Goal: Information Seeking & Learning: Learn about a topic

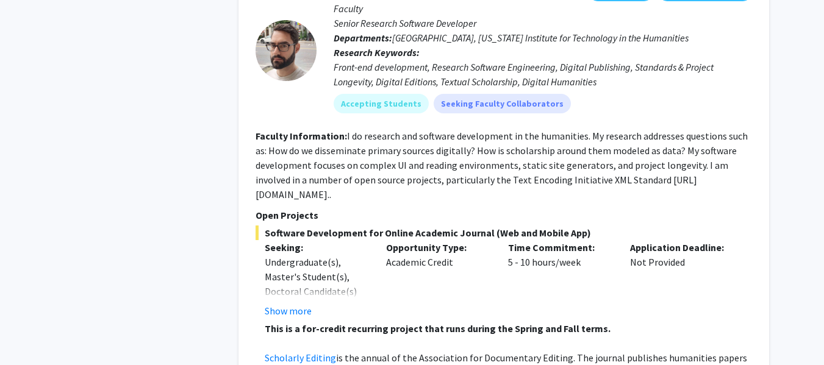
scroll to position [1253, 0]
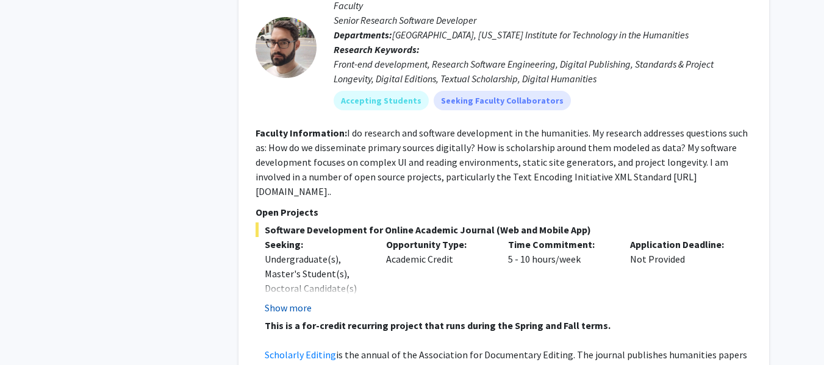
click at [293, 301] on button "Show more" at bounding box center [288, 308] width 47 height 15
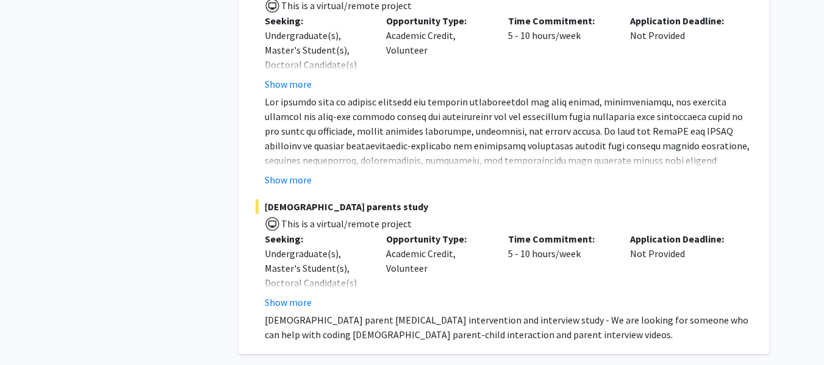
scroll to position [5801, 0]
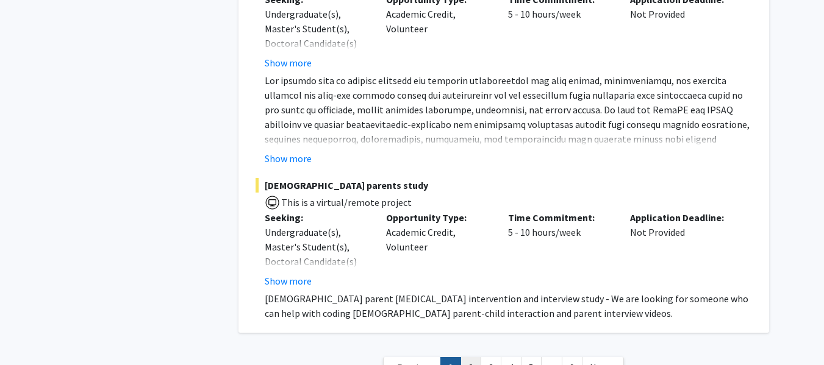
click at [473, 357] on link "2" at bounding box center [470, 367] width 21 height 21
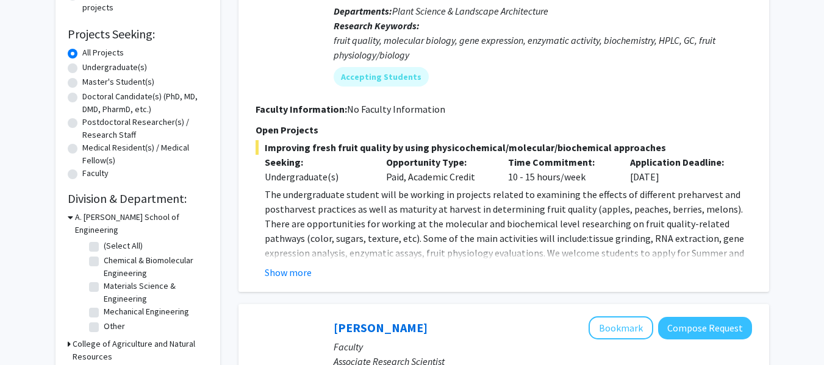
scroll to position [185, 0]
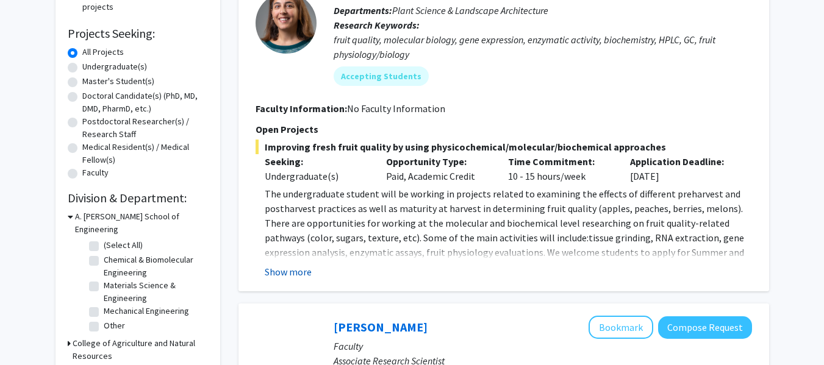
click at [295, 274] on button "Show more" at bounding box center [288, 272] width 47 height 15
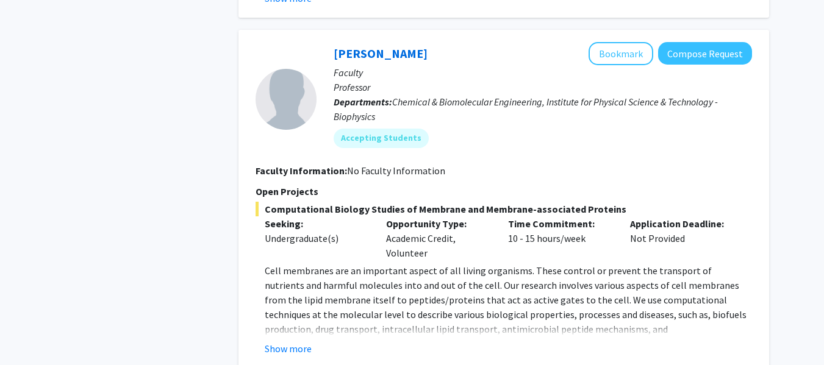
scroll to position [1959, 0]
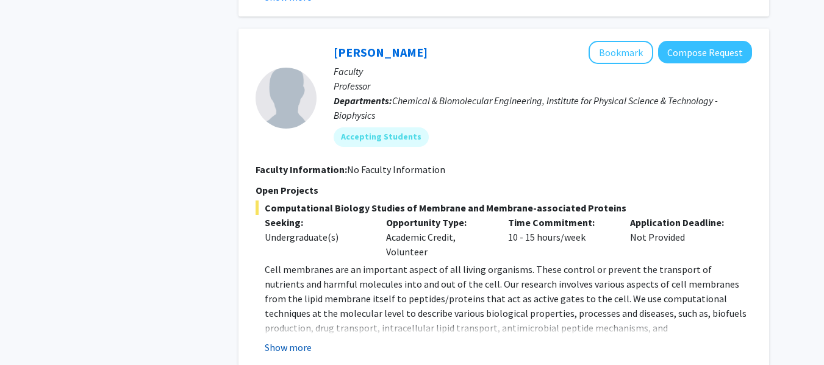
click at [277, 340] on button "Show more" at bounding box center [288, 347] width 47 height 15
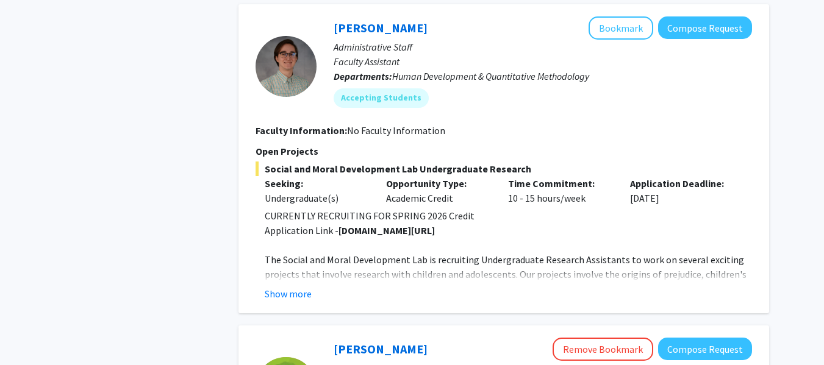
scroll to position [2407, 0]
click at [293, 286] on button "Show more" at bounding box center [288, 293] width 47 height 15
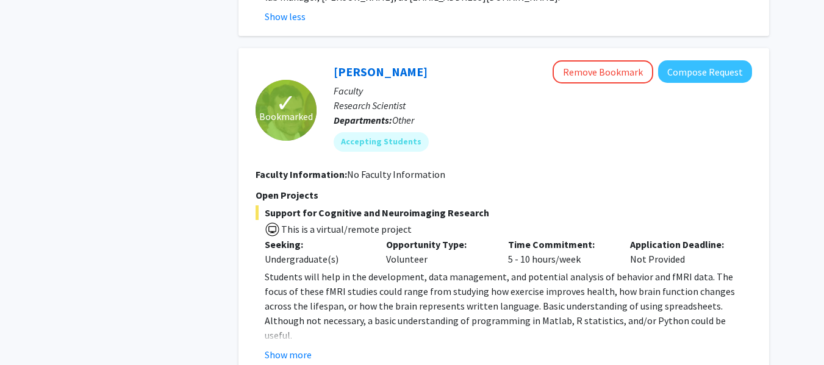
scroll to position [2817, 0]
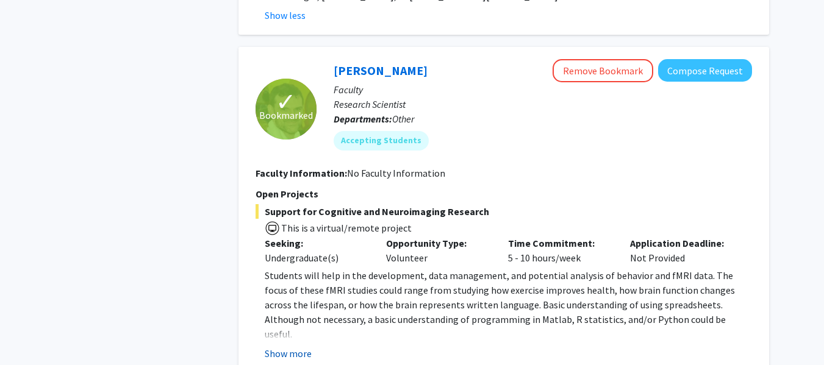
click at [286, 346] on button "Show more" at bounding box center [288, 353] width 47 height 15
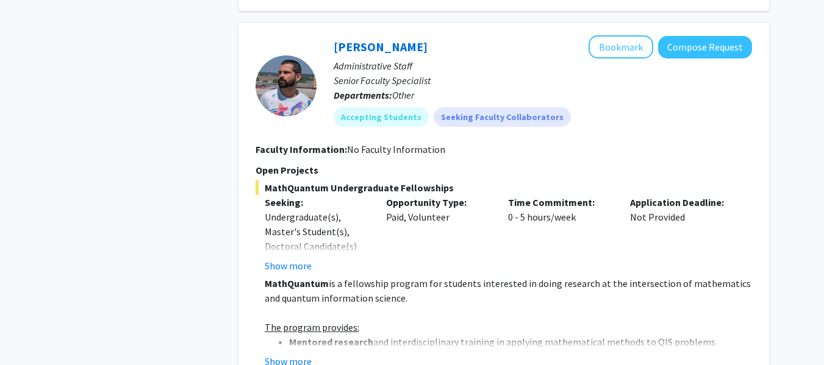
scroll to position [3210, 0]
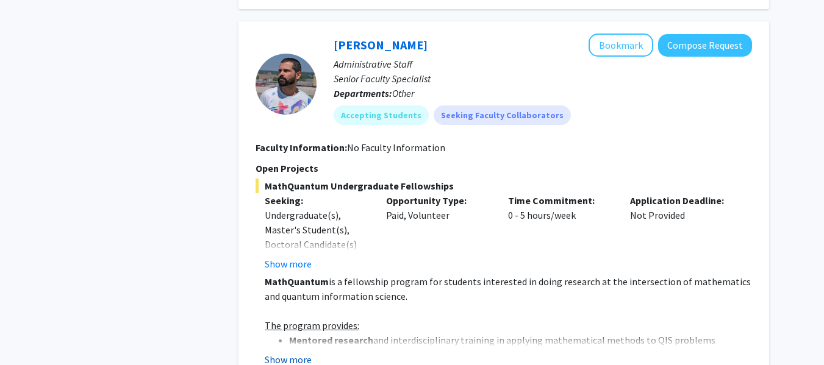
click at [302, 352] on button "Show more" at bounding box center [288, 359] width 47 height 15
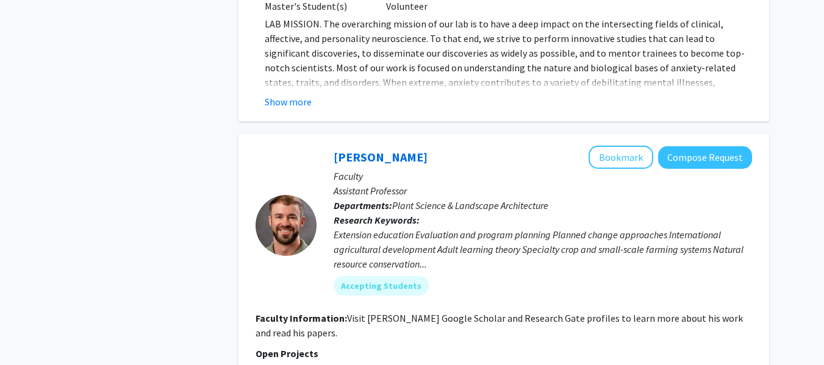
scroll to position [4406, 0]
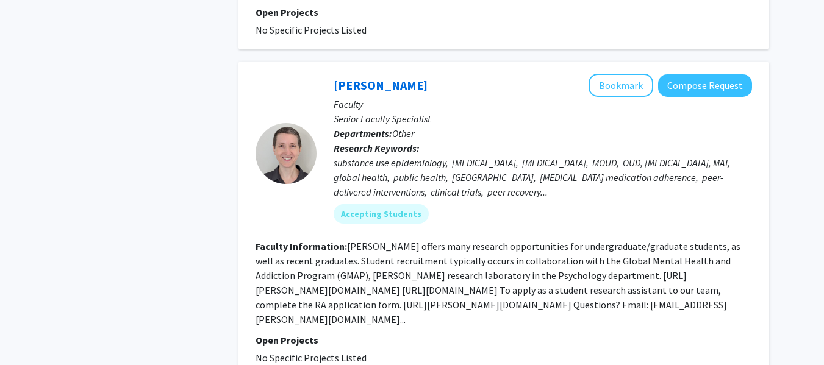
scroll to position [2363, 0]
click at [610, 74] on button "Bookmark" at bounding box center [620, 85] width 65 height 23
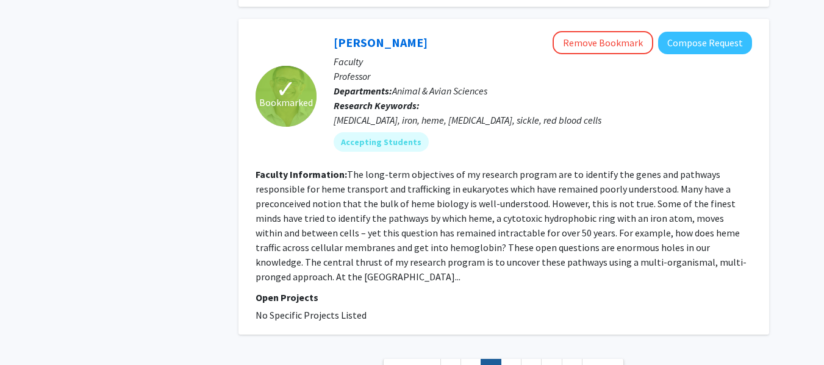
scroll to position [2735, 0]
click at [511, 359] on link "4" at bounding box center [511, 369] width 21 height 21
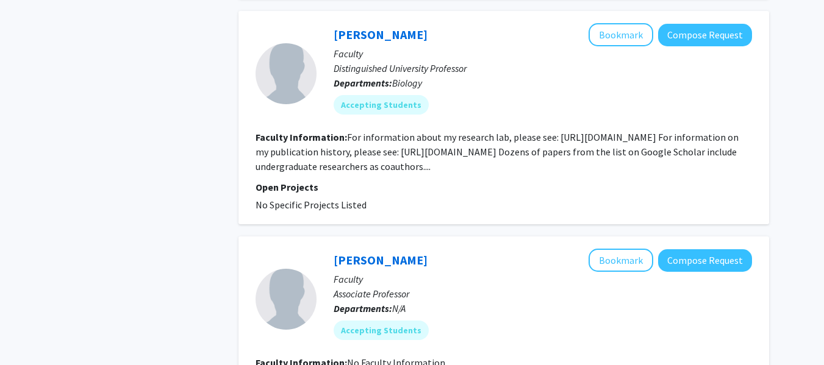
scroll to position [1035, 0]
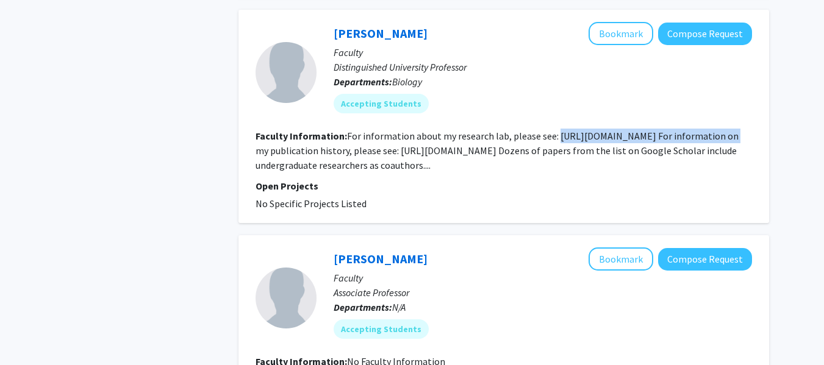
drag, startPoint x: 552, startPoint y: 135, endPoint x: 728, endPoint y: 138, distance: 176.2
click at [728, 138] on fg-read-more "For information about my research lab, please see: [URL][DOMAIN_NAME] For infor…" at bounding box center [496, 150] width 483 height 41
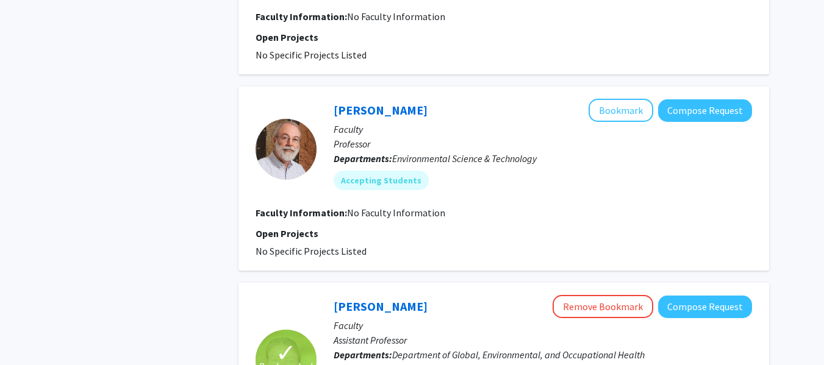
scroll to position [1989, 0]
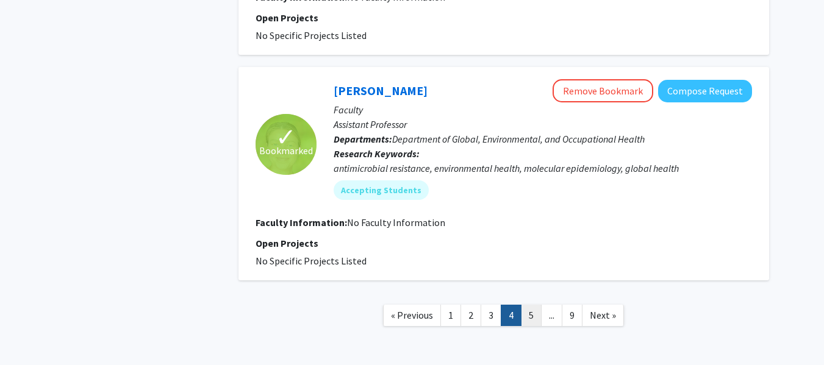
click at [531, 310] on link "5" at bounding box center [531, 315] width 21 height 21
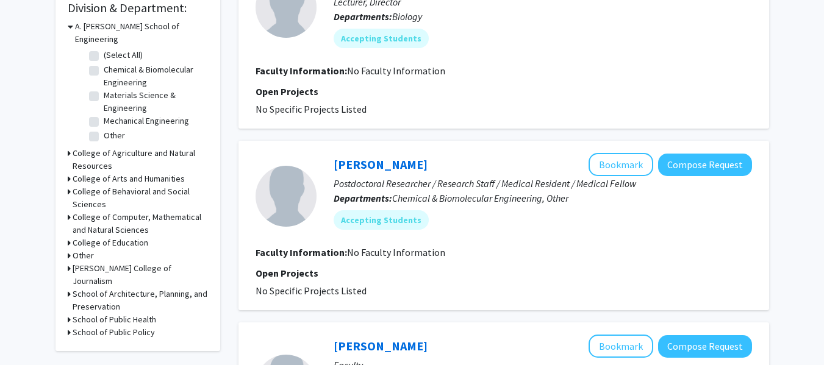
scroll to position [376, 0]
drag, startPoint x: 452, startPoint y: 160, endPoint x: 335, endPoint y: 168, distance: 117.3
click at [335, 168] on div "[PERSON_NAME] Bookmark Compose Request" at bounding box center [543, 163] width 418 height 23
copy link "[PERSON_NAME]"
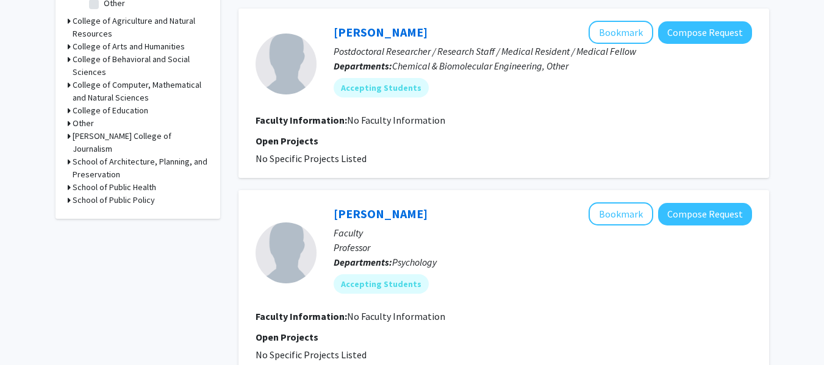
scroll to position [615, 0]
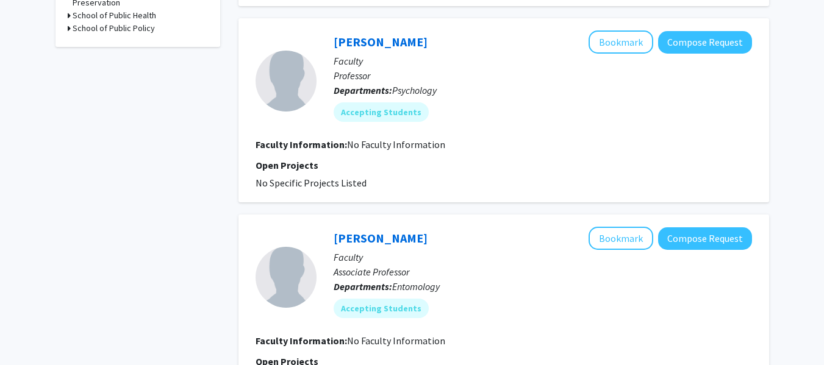
scroll to position [680, 0]
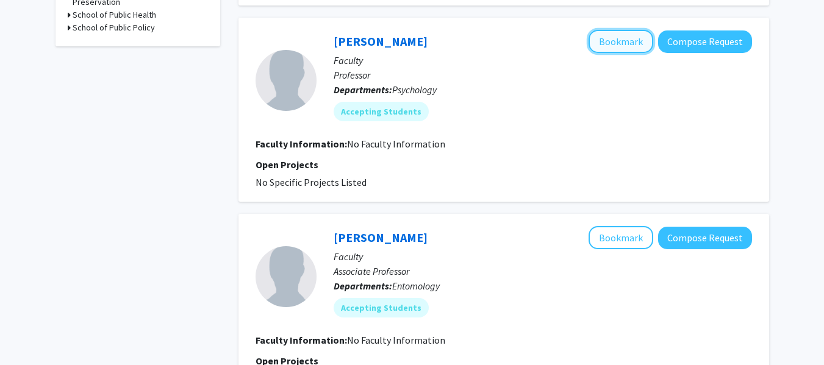
click at [610, 47] on button "Bookmark" at bounding box center [620, 41] width 65 height 23
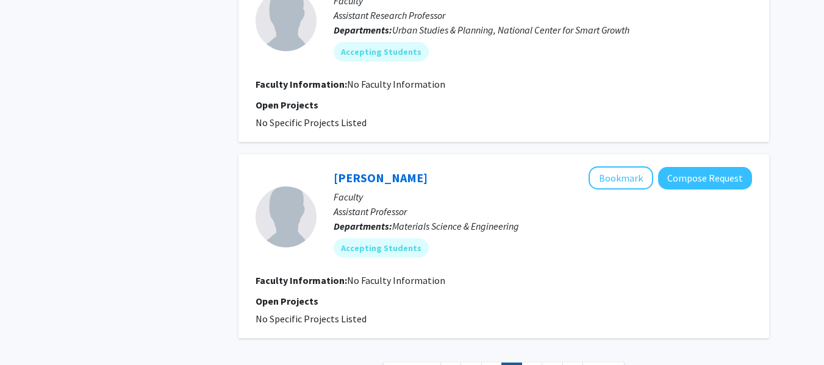
scroll to position [1829, 0]
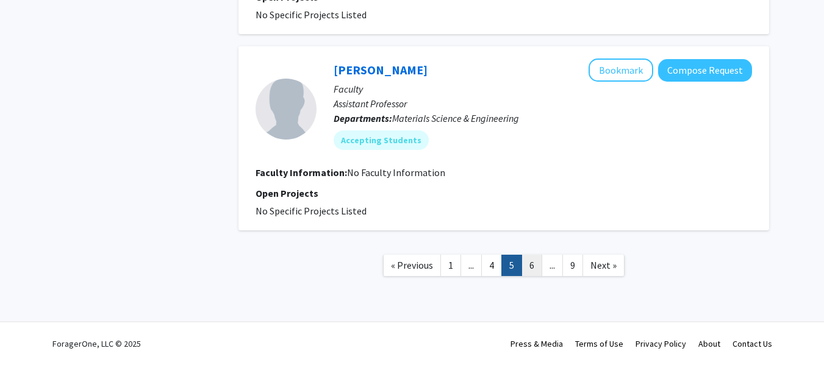
click at [534, 266] on link "6" at bounding box center [531, 265] width 21 height 21
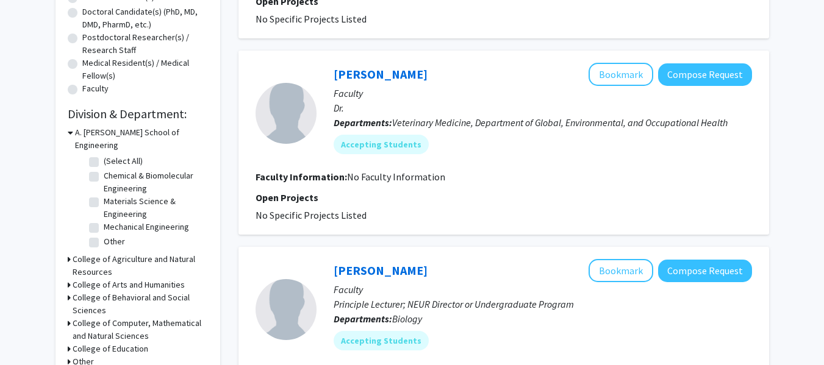
scroll to position [270, 0]
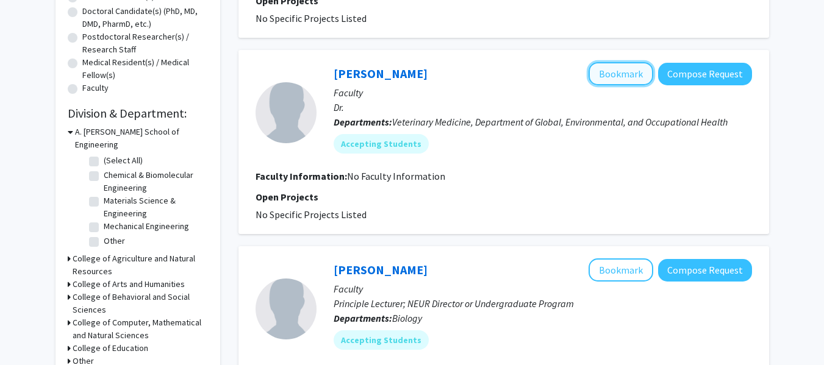
click at [600, 76] on button "Bookmark" at bounding box center [620, 73] width 65 height 23
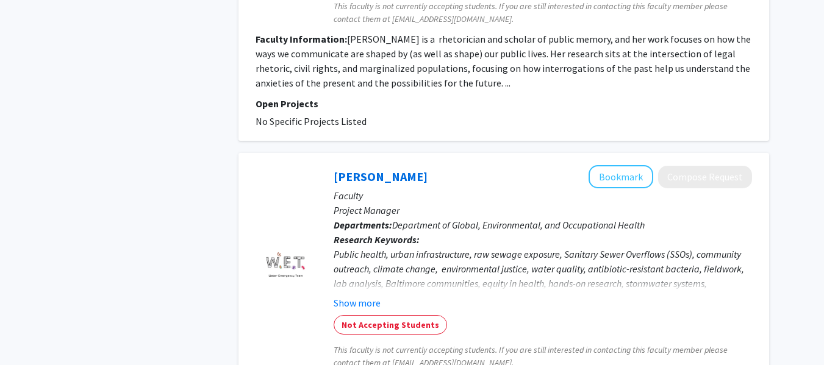
scroll to position [1541, 0]
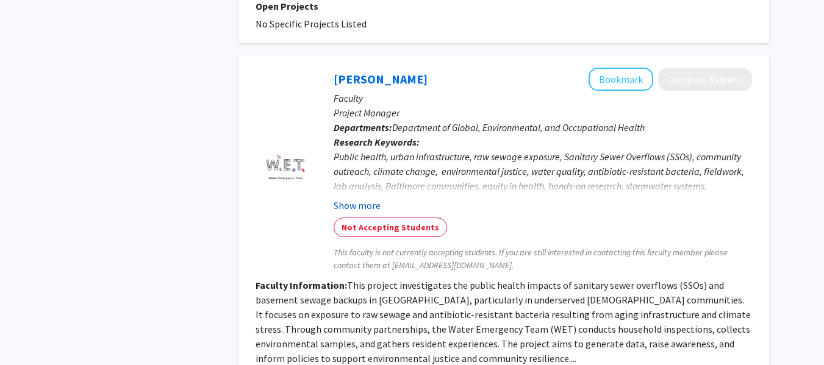
click at [363, 206] on button "Show more" at bounding box center [357, 205] width 47 height 15
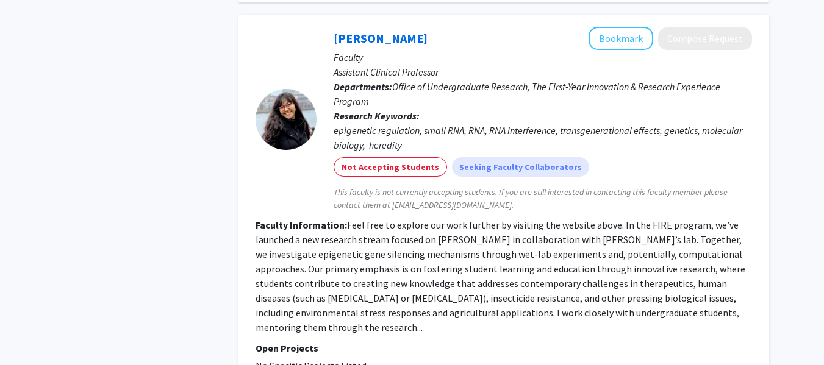
scroll to position [1960, 0]
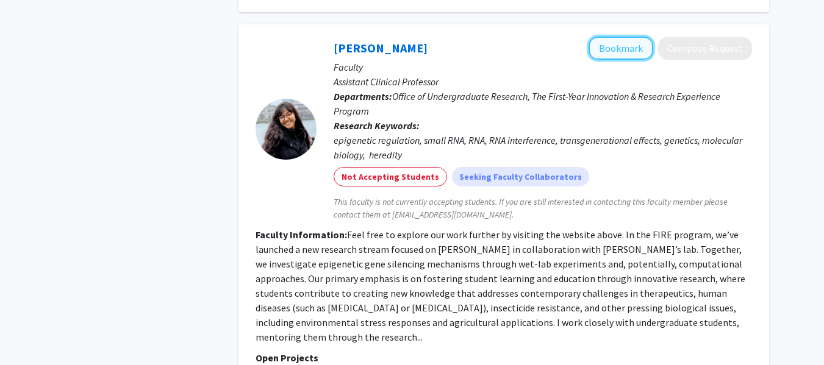
click at [629, 43] on button "Bookmark" at bounding box center [620, 48] width 65 height 23
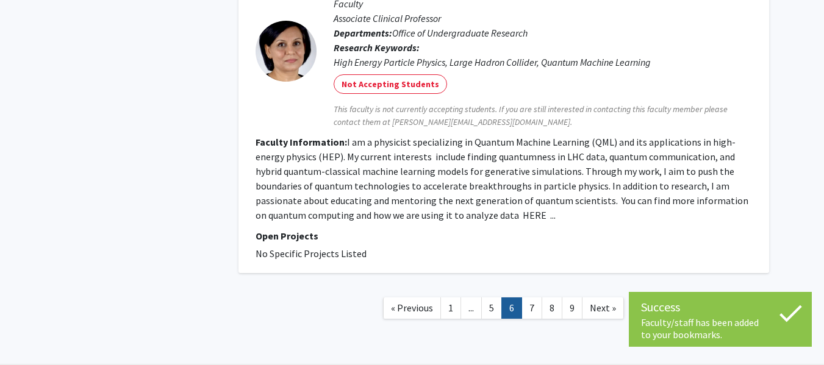
scroll to position [2449, 0]
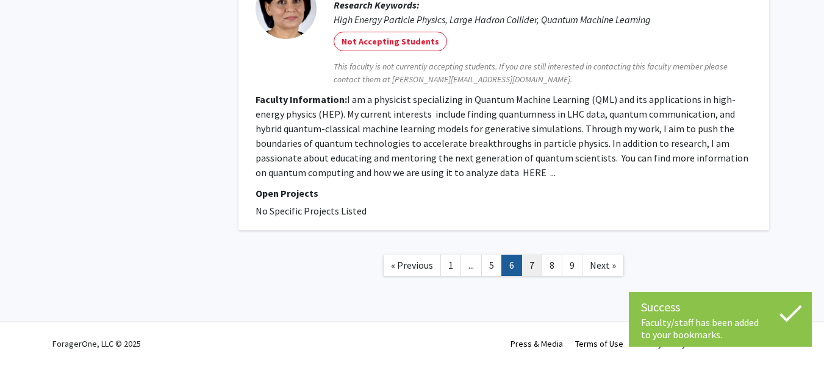
click at [534, 266] on link "7" at bounding box center [531, 265] width 21 height 21
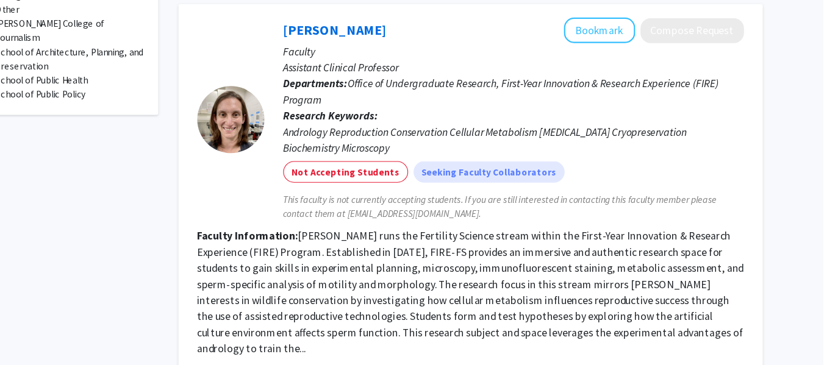
scroll to position [586, 0]
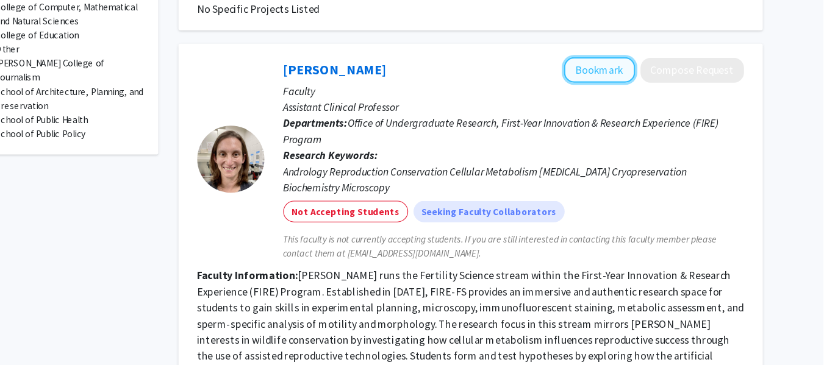
click at [622, 52] on button "Bookmark" at bounding box center [620, 63] width 65 height 23
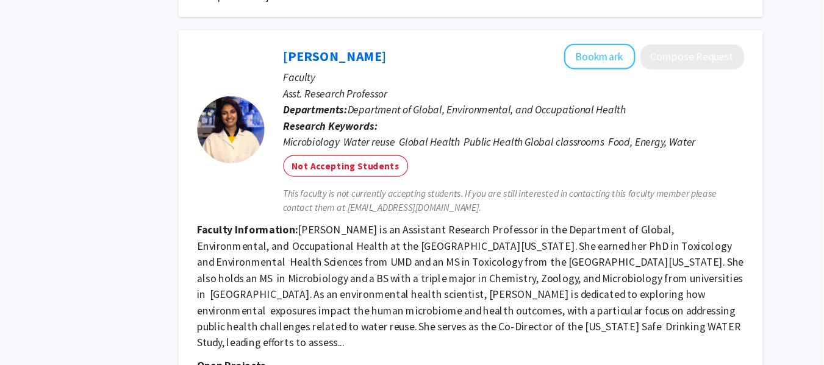
scroll to position [1257, 0]
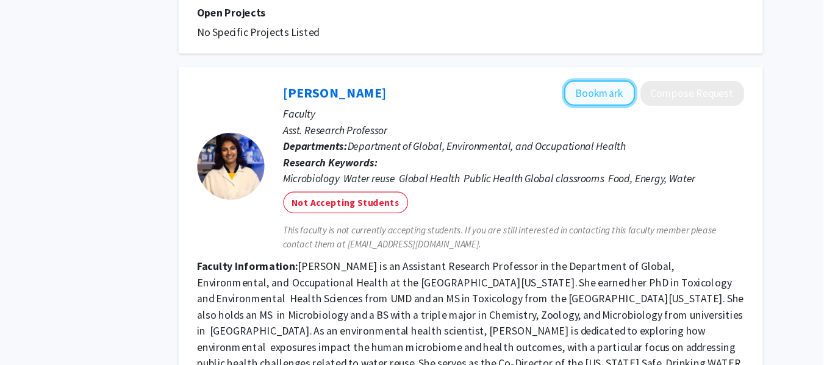
click at [615, 74] on button "Bookmark" at bounding box center [620, 85] width 65 height 23
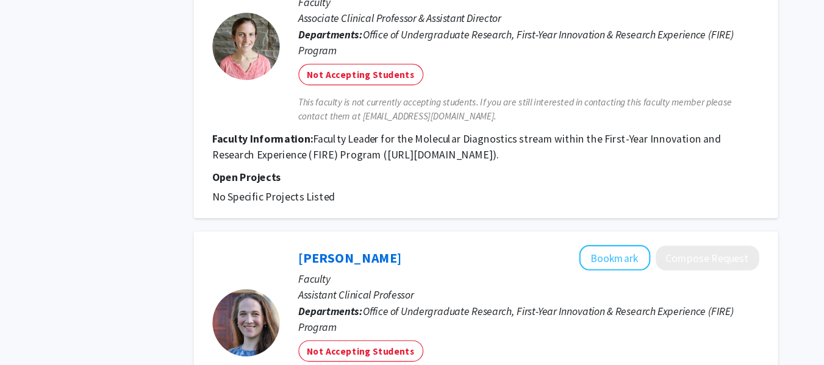
scroll to position [2208, 0]
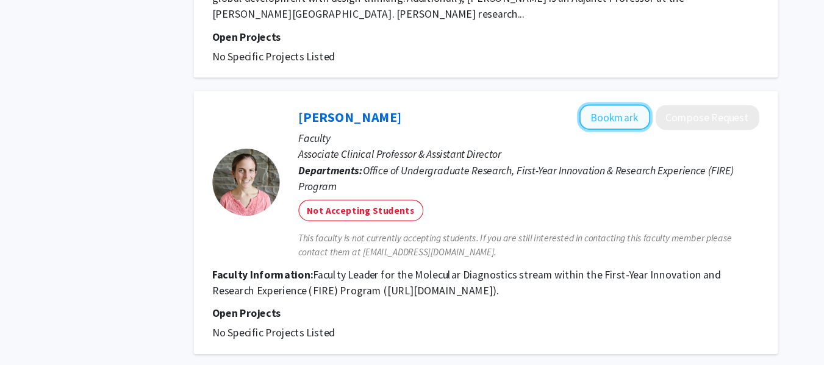
click at [614, 96] on button "Bookmark" at bounding box center [620, 107] width 65 height 23
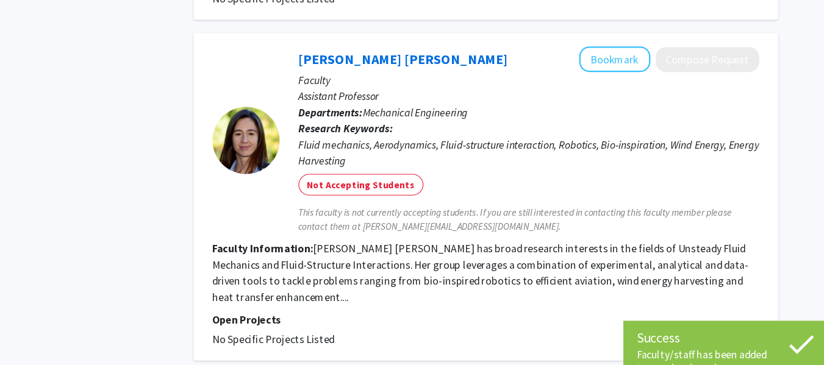
scroll to position [2848, 0]
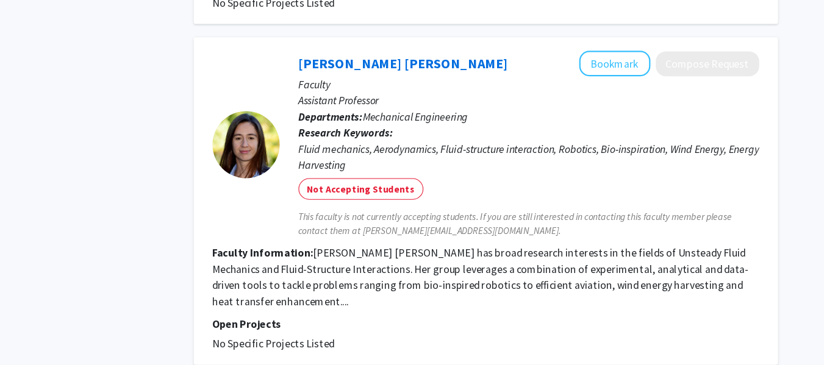
click at [551, 356] on link "8" at bounding box center [551, 366] width 21 height 21
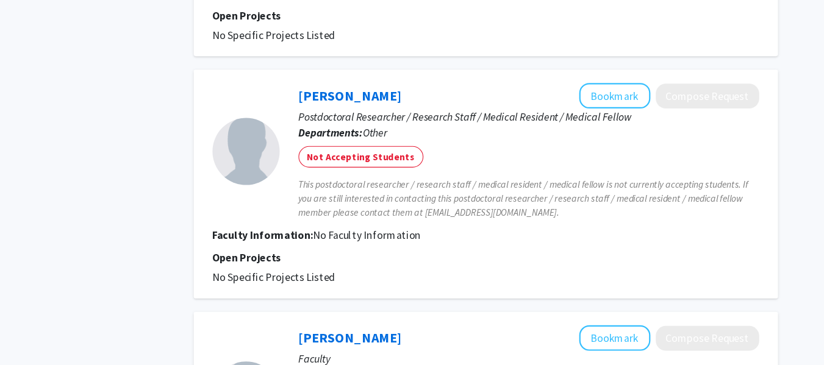
scroll to position [1327, 0]
drag, startPoint x: 329, startPoint y: 119, endPoint x: 442, endPoint y: 122, distance: 112.8
click at [442, 122] on div "[PERSON_NAME] Bookmark Compose Request Postdoctoral Researcher / Research Staff…" at bounding box center [533, 170] width 435 height 124
copy link "[PERSON_NAME]"
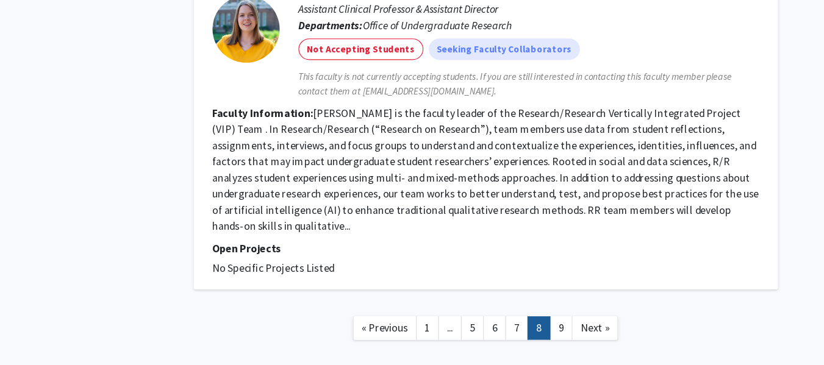
scroll to position [2391, 0]
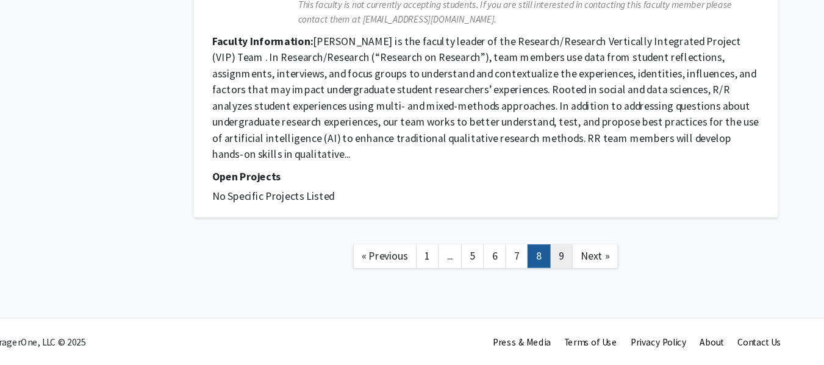
click at [579, 268] on link "9" at bounding box center [572, 265] width 21 height 21
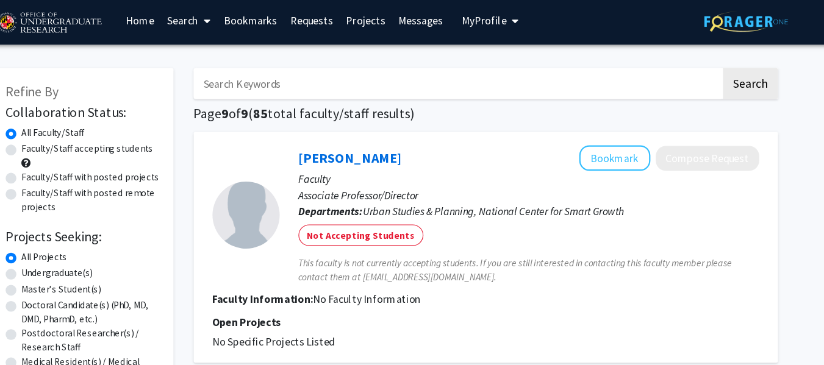
click at [277, 26] on link "Bookmarks" at bounding box center [290, 22] width 60 height 43
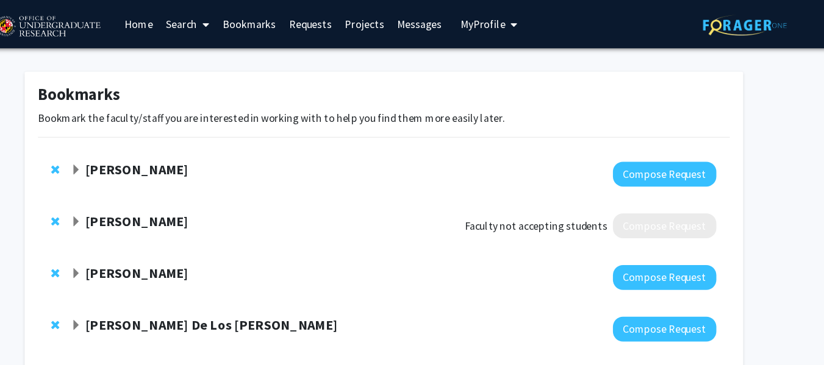
click at [286, 31] on link "Bookmarks" at bounding box center [290, 22] width 60 height 43
click at [343, 23] on link "Requests" at bounding box center [345, 22] width 51 height 43
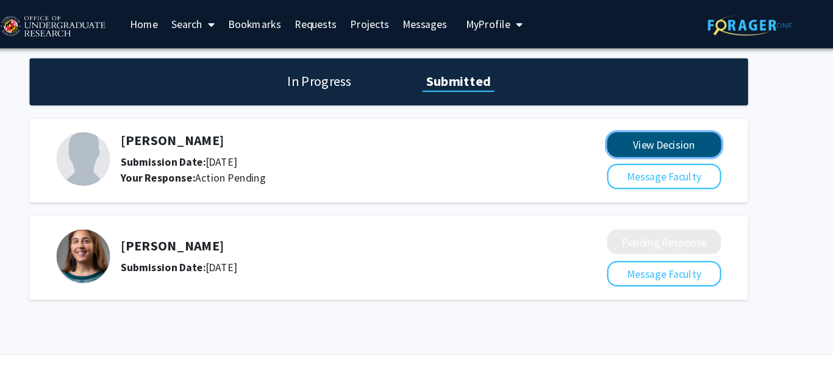
click at [658, 134] on button "View Decision" at bounding box center [667, 131] width 104 height 23
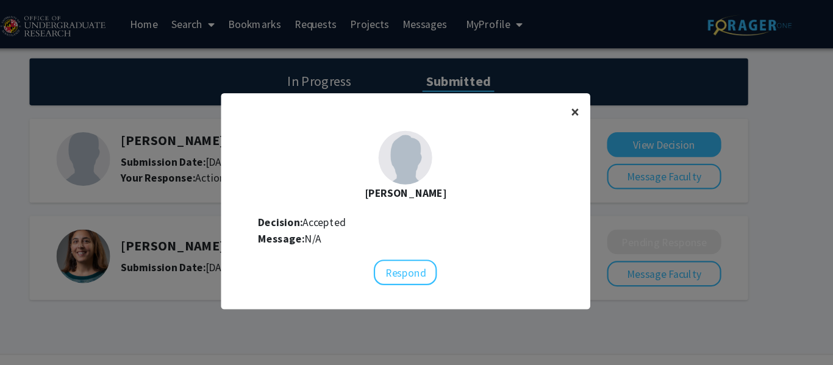
click at [585, 92] on button "×" at bounding box center [585, 102] width 27 height 34
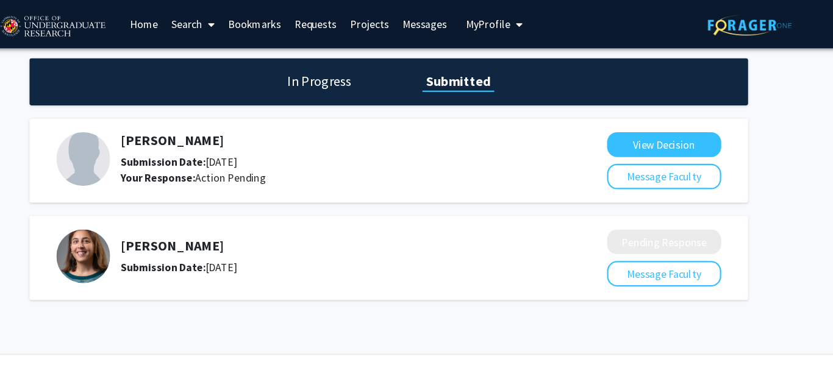
click at [358, 75] on h1 "In Progress" at bounding box center [353, 73] width 65 height 17
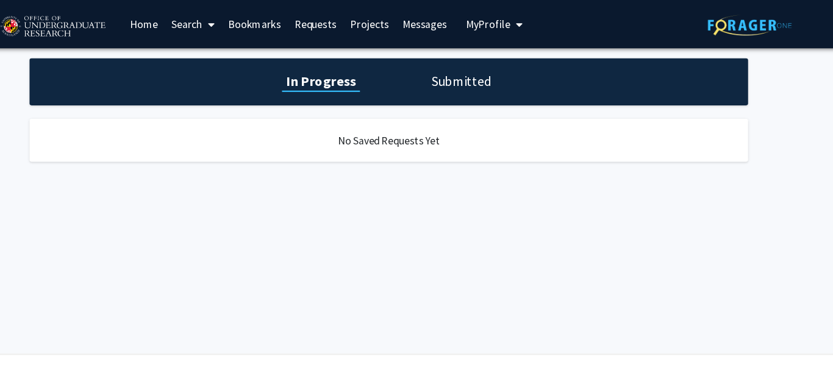
click at [387, 20] on link "Projects" at bounding box center [399, 22] width 48 height 43
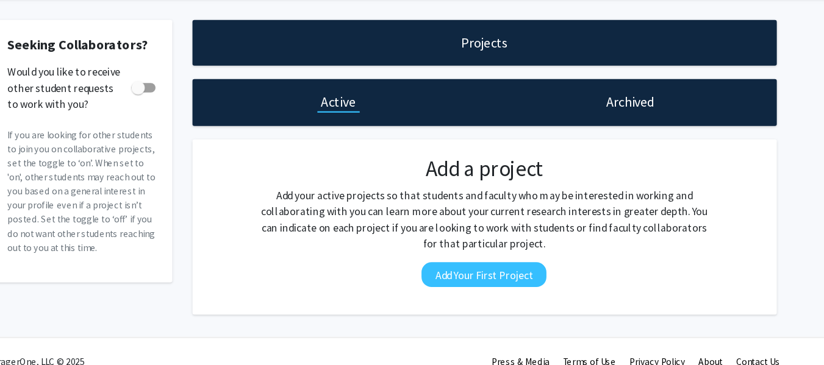
scroll to position [32, 0]
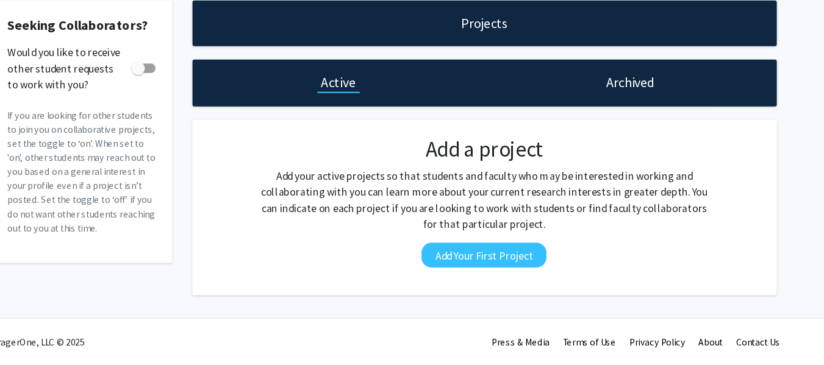
click at [623, 105] on h1 "Archived" at bounding box center [636, 107] width 44 height 17
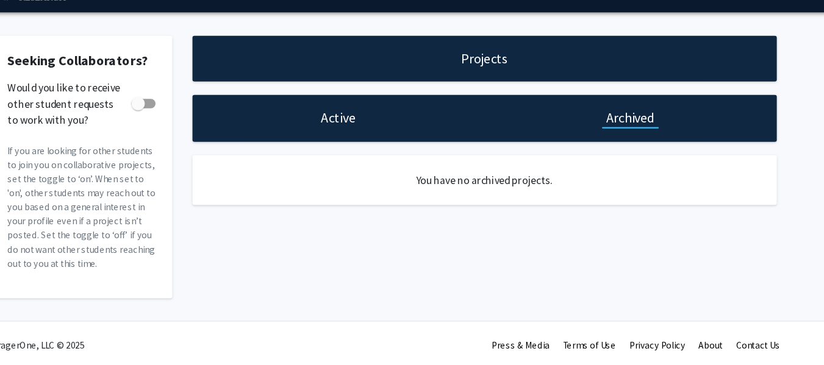
click at [352, 138] on div "Active" at bounding box center [371, 139] width 38 height 17
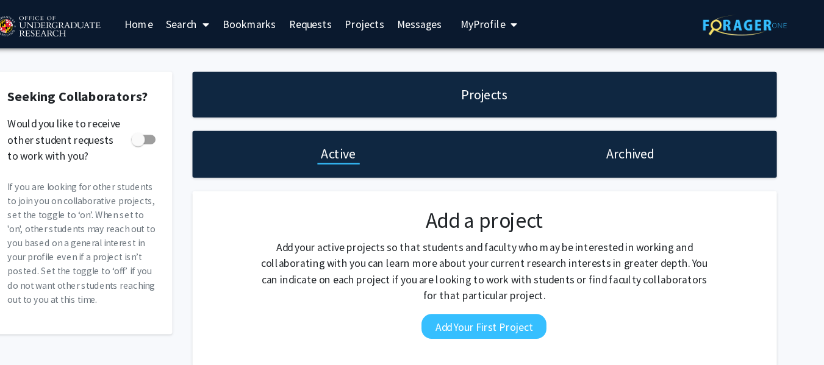
click at [287, 18] on link "Bookmarks" at bounding box center [290, 22] width 60 height 43
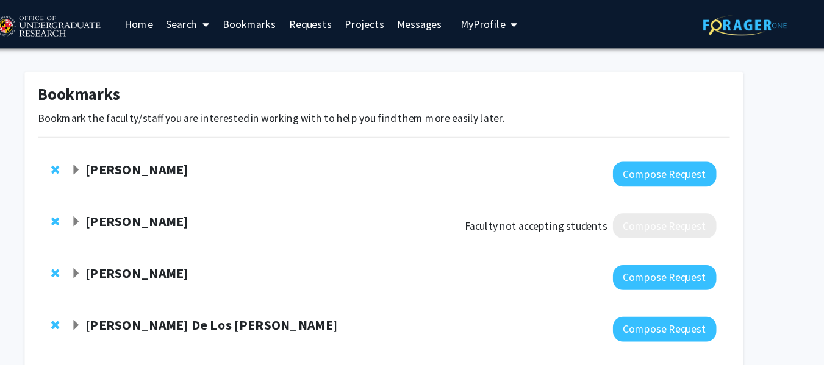
click at [108, 153] on div "[PERSON_NAME] Compose Request" at bounding box center [412, 158] width 628 height 47
click at [213, 157] on strong "[PERSON_NAME]" at bounding box center [188, 153] width 94 height 15
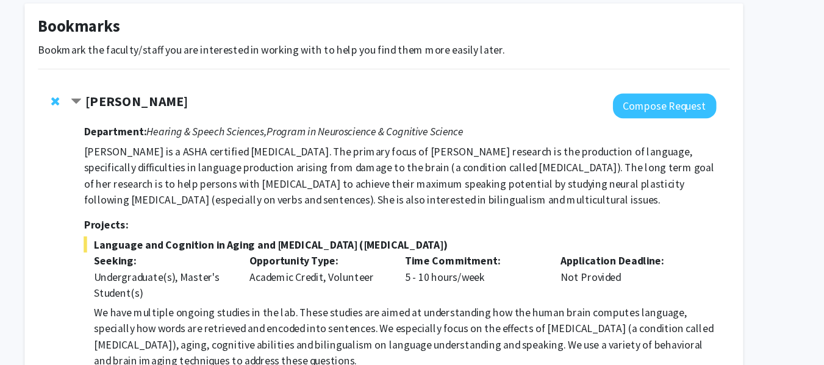
scroll to position [62, 0]
click at [151, 86] on strong "[PERSON_NAME]" at bounding box center [188, 92] width 94 height 15
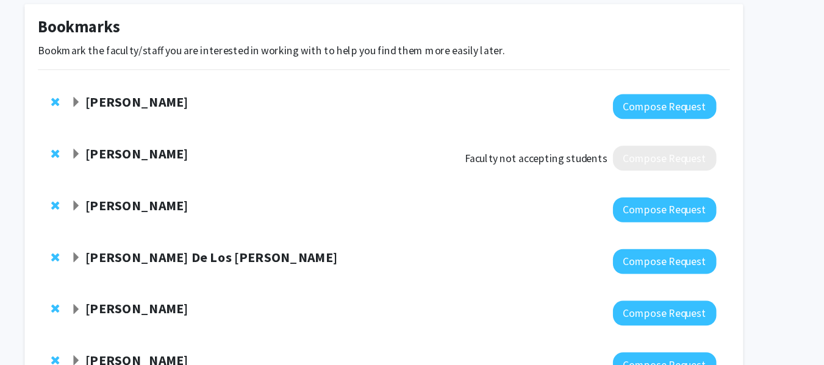
click at [154, 137] on strong "[PERSON_NAME]" at bounding box center [188, 139] width 94 height 15
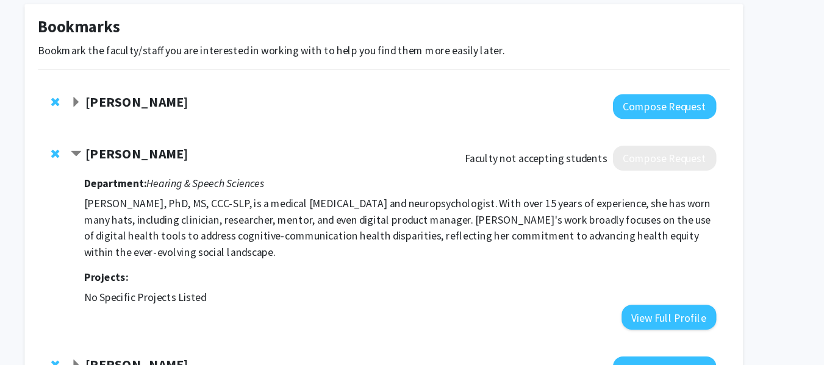
click at [154, 137] on strong "[PERSON_NAME]" at bounding box center [188, 139] width 94 height 15
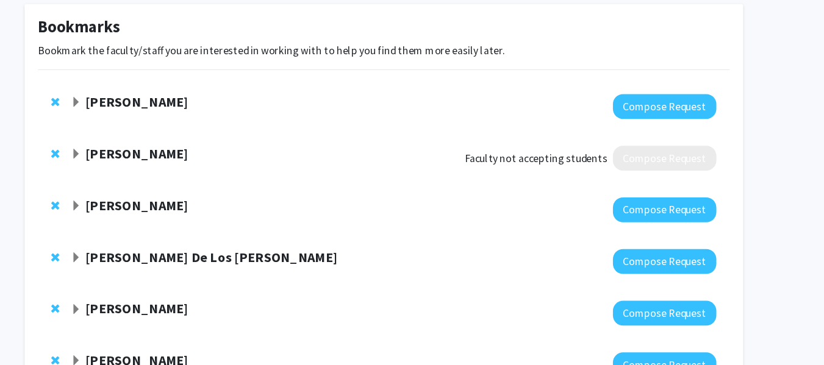
scroll to position [146, 0]
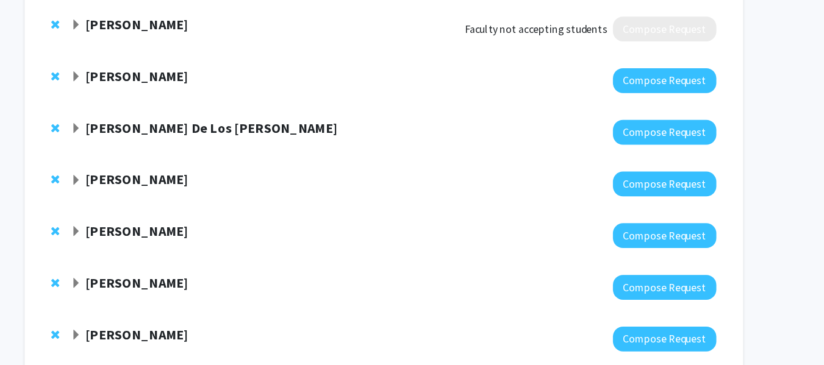
click at [151, 99] on strong "[PERSON_NAME]" at bounding box center [188, 102] width 94 height 15
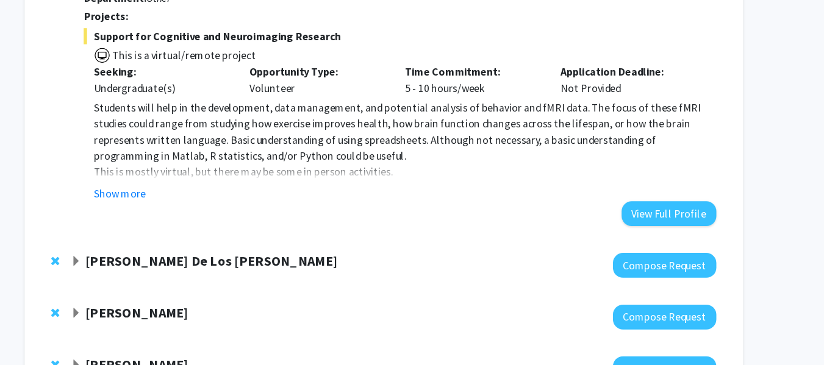
scroll to position [248, 0]
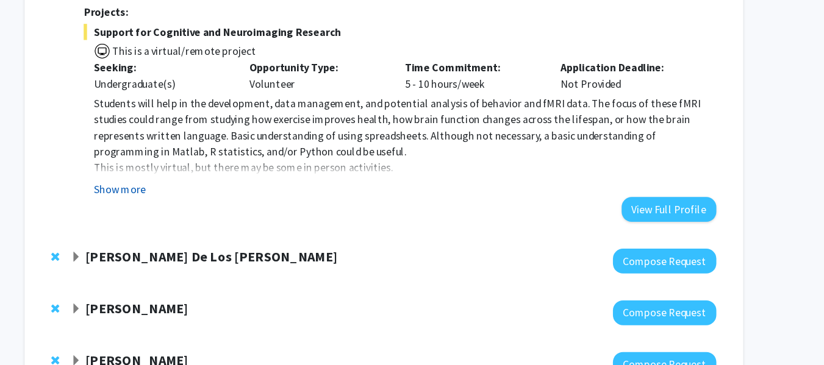
click at [171, 203] on button "Show more" at bounding box center [172, 205] width 47 height 15
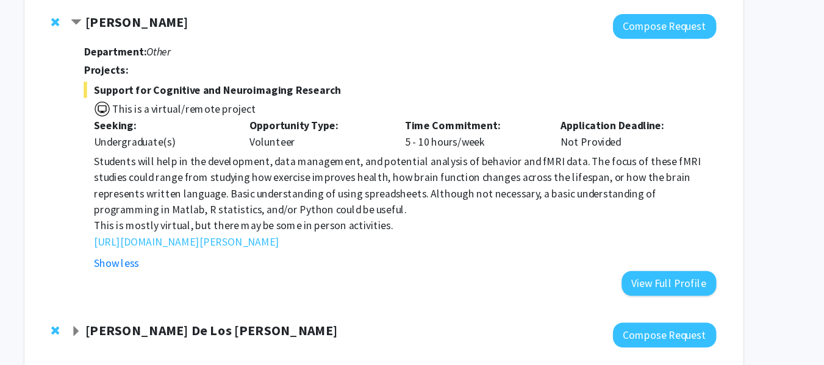
scroll to position [220, 0]
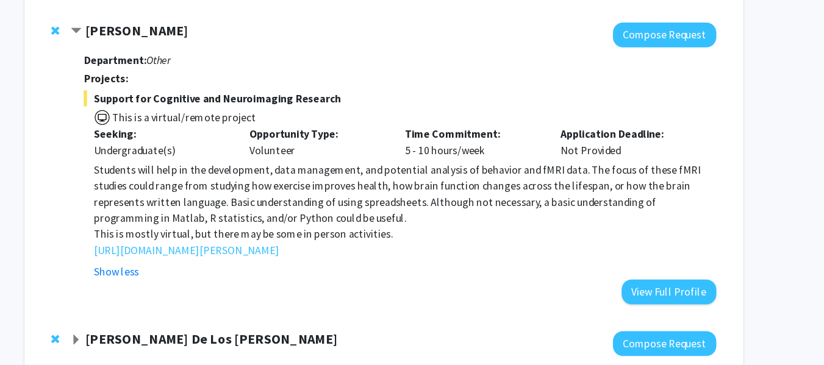
click at [133, 26] on span "Contract Jeremy Purcell Bookmark" at bounding box center [133, 29] width 10 height 10
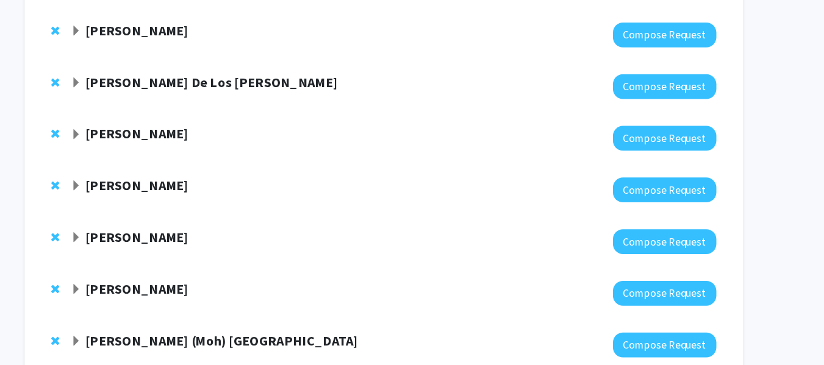
click at [162, 71] on strong "[PERSON_NAME] De Los [PERSON_NAME]" at bounding box center [255, 74] width 229 height 15
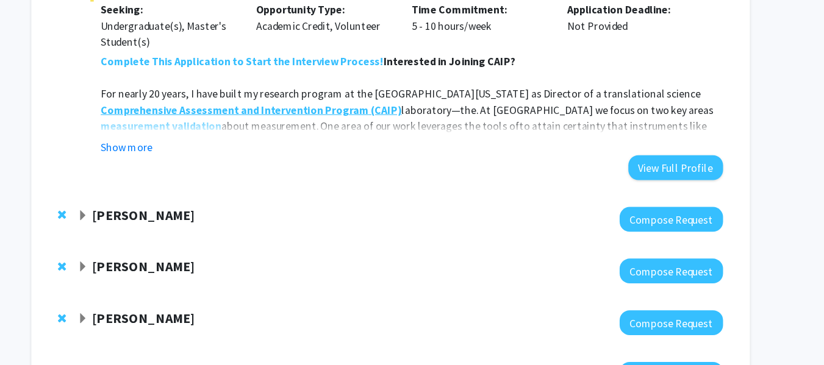
scroll to position [635, 0]
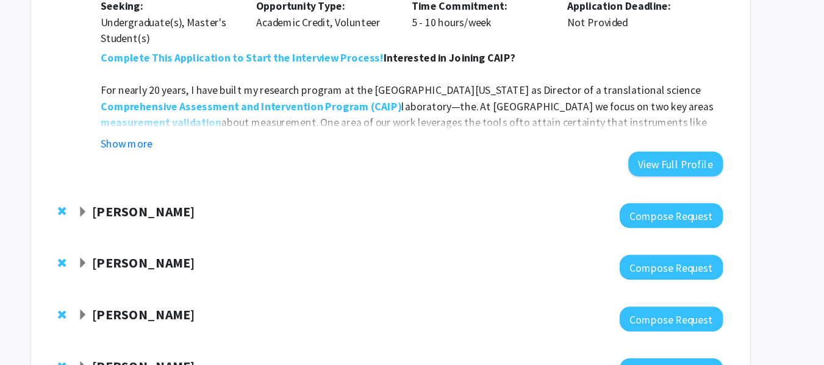
click at [146, 217] on strong "[PERSON_NAME]" at bounding box center [188, 224] width 94 height 15
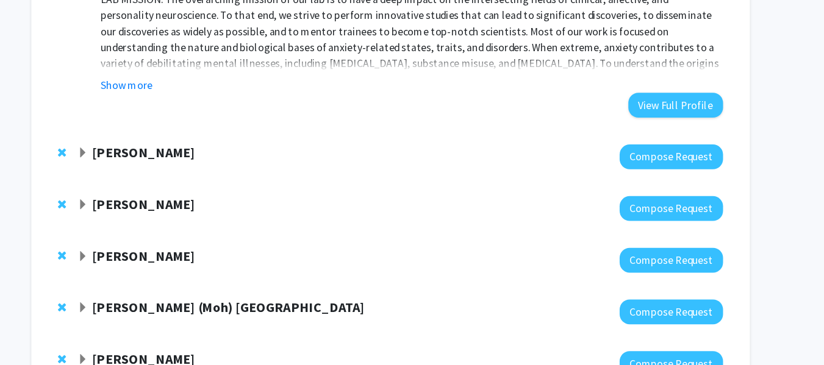
scroll to position [1242, 0]
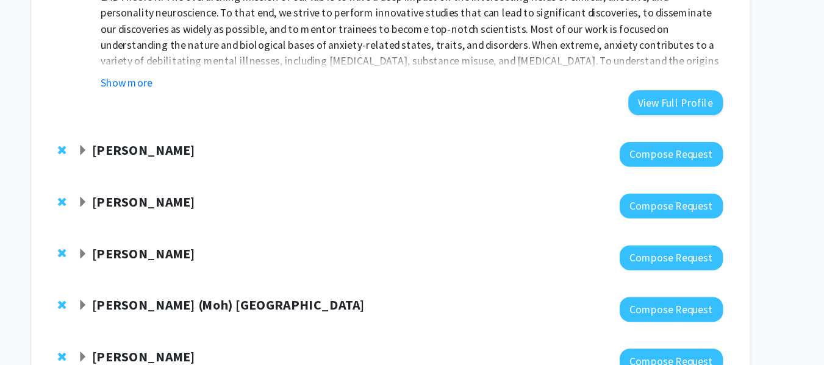
drag, startPoint x: 121, startPoint y: 158, endPoint x: 129, endPoint y: 156, distance: 8.1
click at [129, 156] on div "[PERSON_NAME] Compose Request" at bounding box center [412, 173] width 628 height 47
click at [129, 165] on span "Expand Joseph Dien Bookmark" at bounding box center [133, 170] width 10 height 10
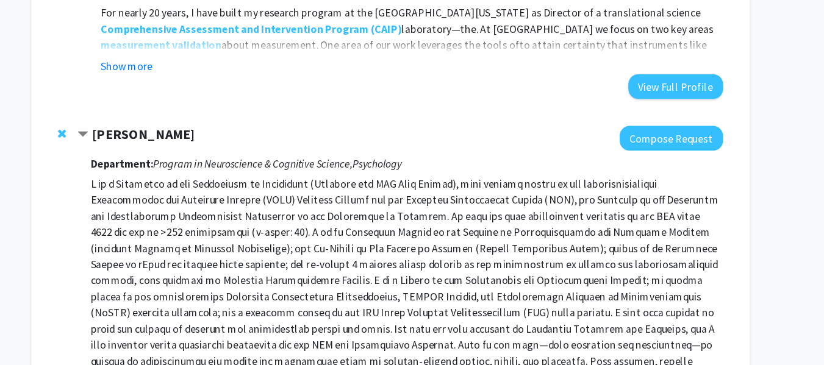
scroll to position [737, 0]
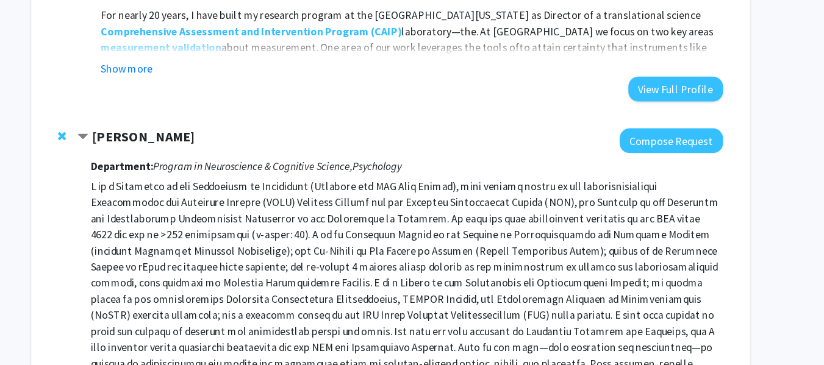
click at [134, 120] on span "Contract Alexander Shackman Bookmark" at bounding box center [133, 125] width 10 height 10
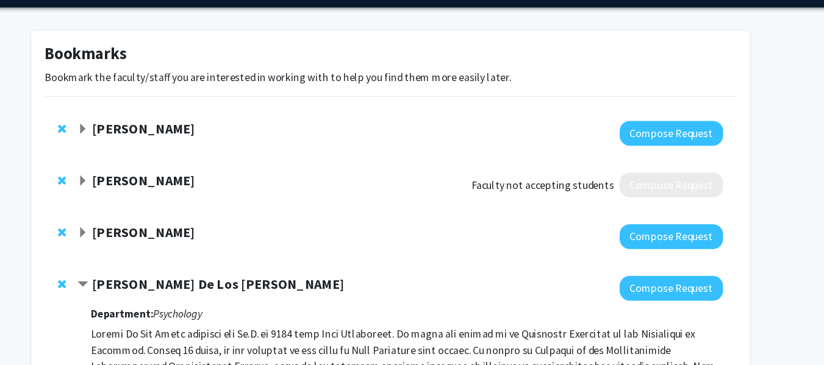
scroll to position [36, 0]
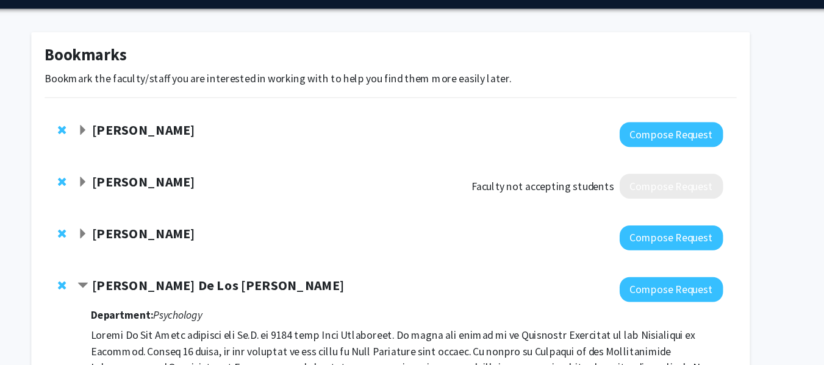
click at [130, 255] on span "Contract Andres De Los Reyes Bookmark" at bounding box center [133, 260] width 10 height 10
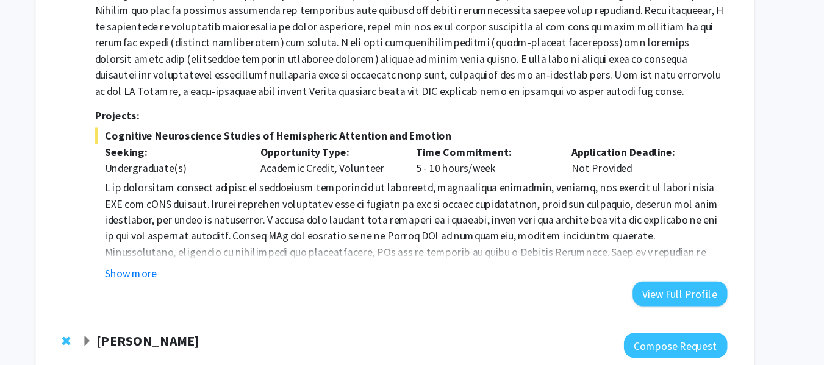
scroll to position [452, 0]
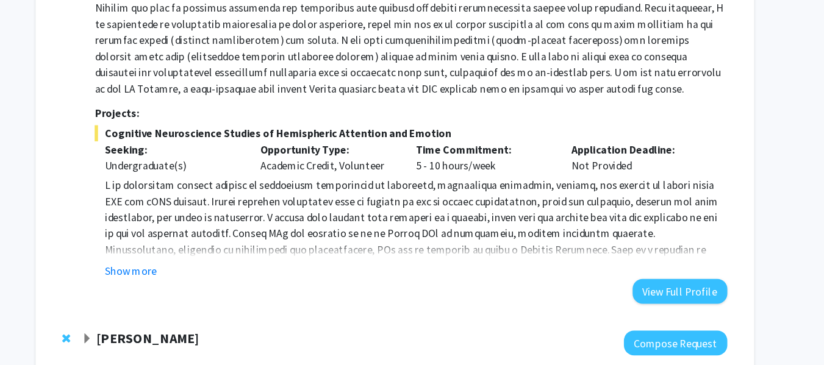
click at [175, 288] on div "Department: Human Development & Quantitative Methodology Projects: Cognitive Ne…" at bounding box center [427, 130] width 574 height 357
click at [171, 280] on button "Show more" at bounding box center [172, 279] width 47 height 15
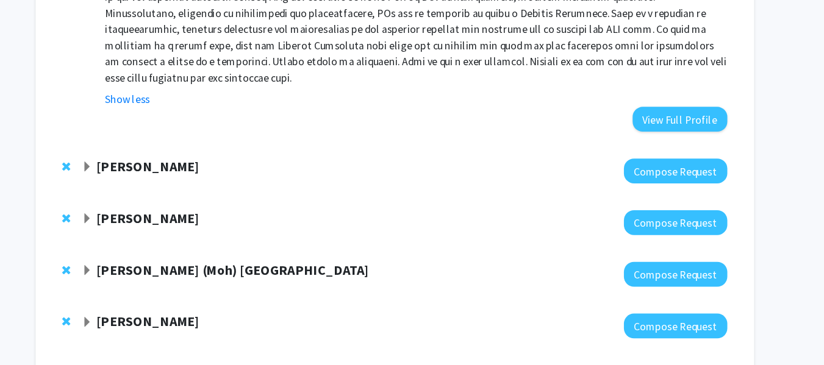
scroll to position [670, 0]
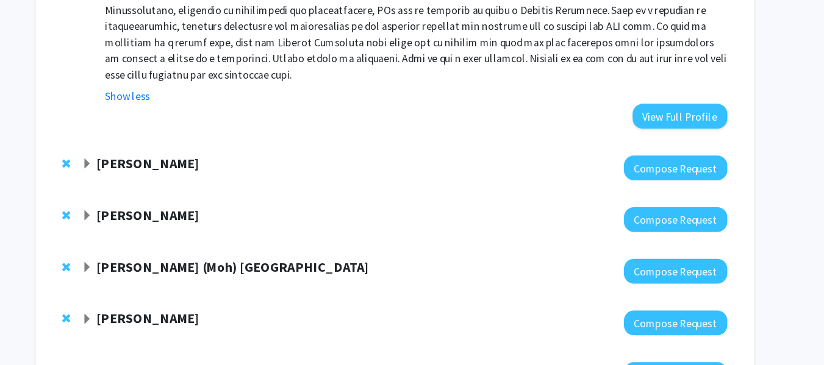
click at [154, 181] on strong "[PERSON_NAME]" at bounding box center [188, 181] width 94 height 15
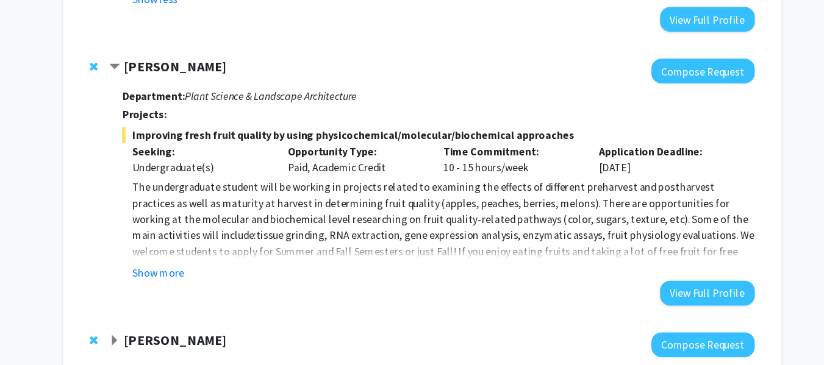
scroll to position [760, 0]
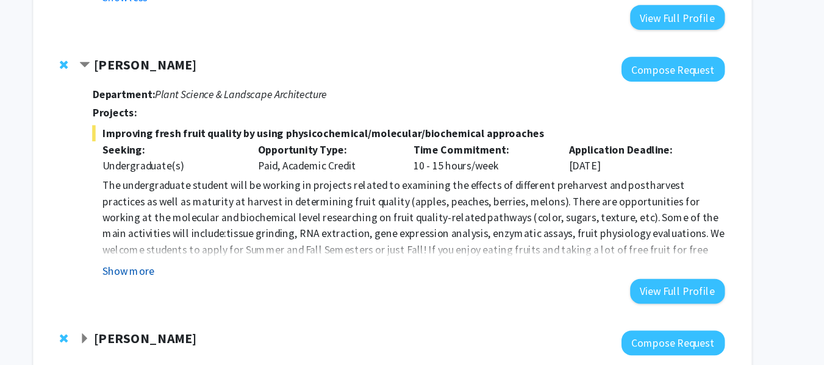
click at [165, 282] on button "Show more" at bounding box center [172, 279] width 47 height 15
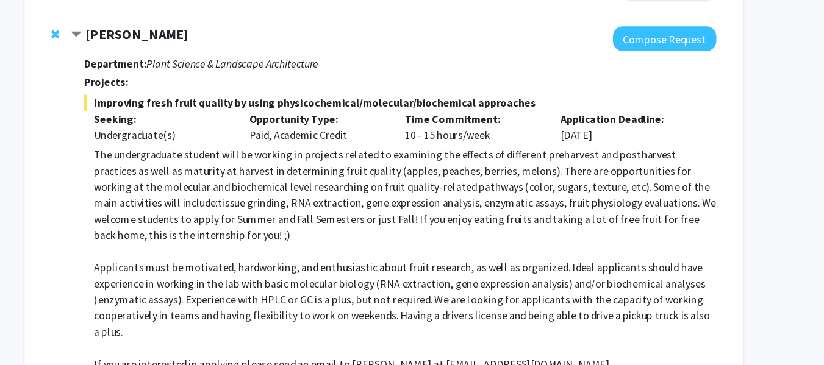
scroll to position [820, 0]
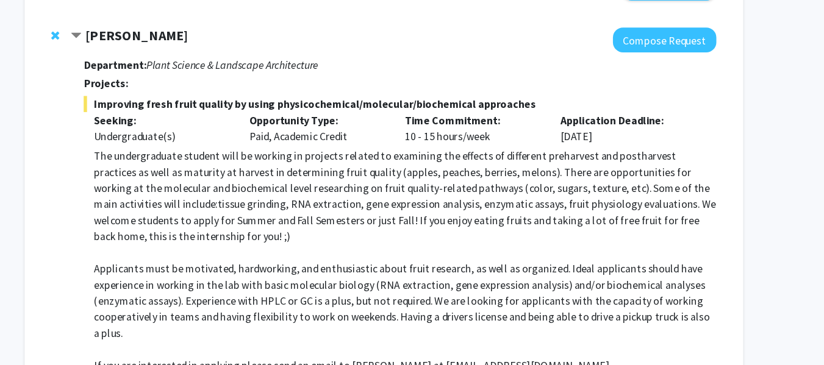
click at [135, 28] on span "Contract Macarena Farcuh Yuri Bookmark" at bounding box center [133, 33] width 10 height 10
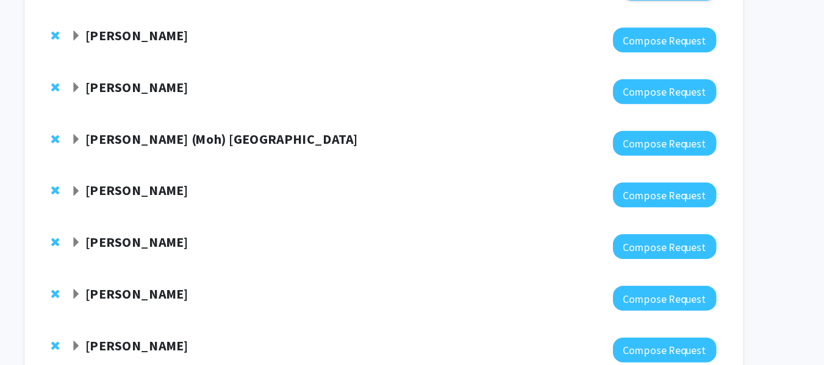
click at [144, 79] on strong "[PERSON_NAME]" at bounding box center [188, 78] width 94 height 15
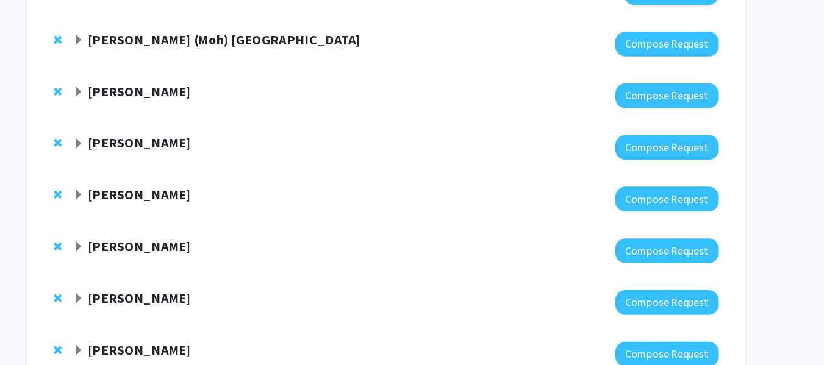
scroll to position [1201, 0]
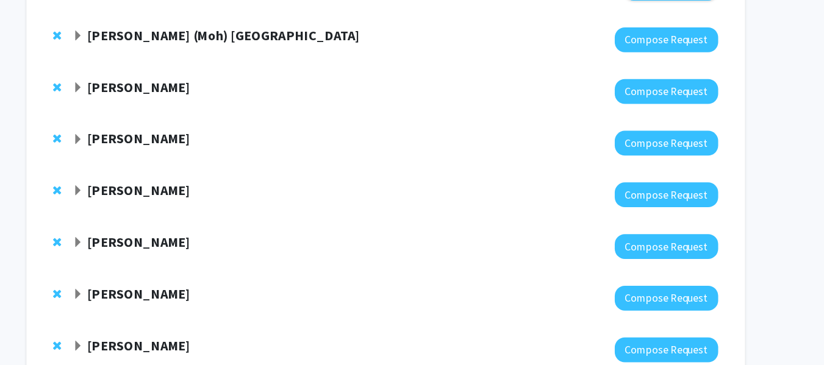
click at [191, 57] on strong "[PERSON_NAME] (Moh) [GEOGRAPHIC_DATA]" at bounding box center [265, 64] width 248 height 15
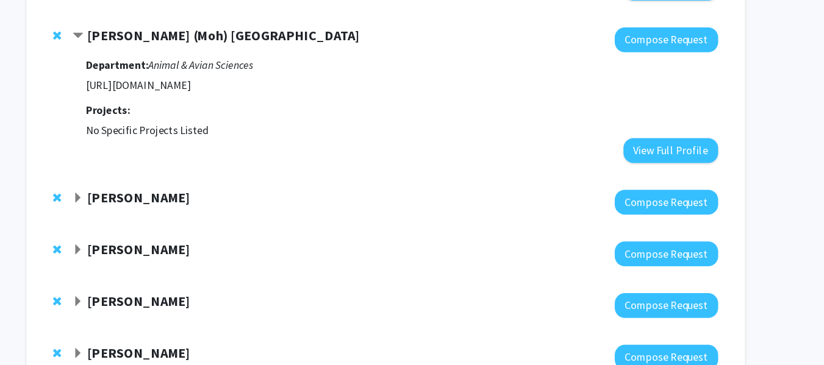
drag, startPoint x: 141, startPoint y: 96, endPoint x: 393, endPoint y: 98, distance: 252.4
click at [393, 103] on p "[URL][DOMAIN_NAME]" at bounding box center [427, 110] width 574 height 15
click at [355, 103] on p "[URL][DOMAIN_NAME]" at bounding box center [427, 110] width 574 height 15
drag, startPoint x: 140, startPoint y: 96, endPoint x: 404, endPoint y: 96, distance: 263.4
click at [404, 103] on p "[URL][DOMAIN_NAME]" at bounding box center [427, 110] width 574 height 15
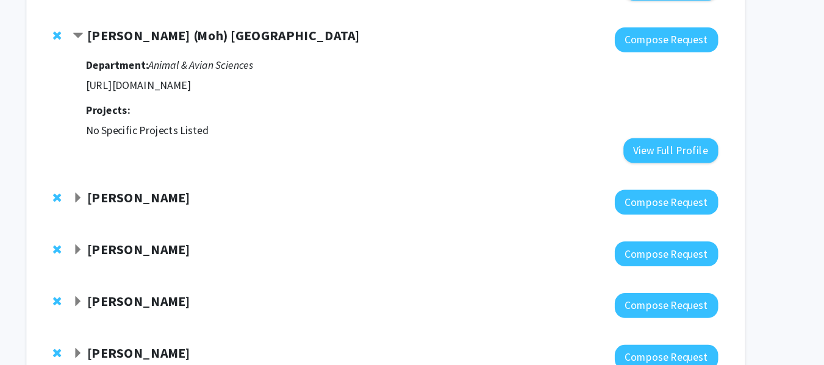
click at [128, 61] on span "Contract Mohamed (Moh) Salem Bookmark" at bounding box center [133, 66] width 10 height 10
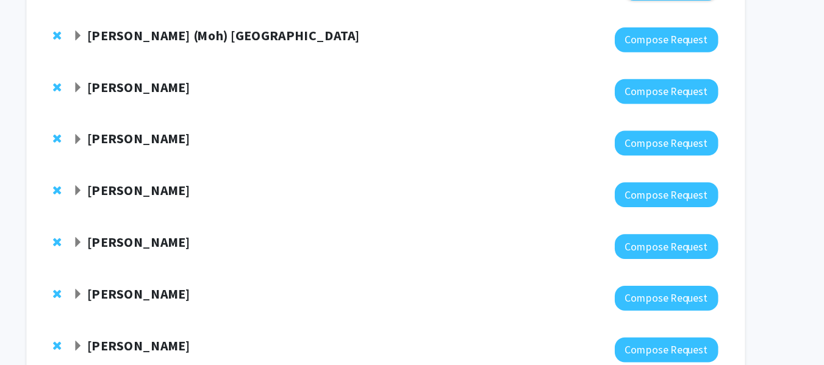
click at [143, 57] on strong "[PERSON_NAME] (Moh) [GEOGRAPHIC_DATA]" at bounding box center [265, 64] width 248 height 15
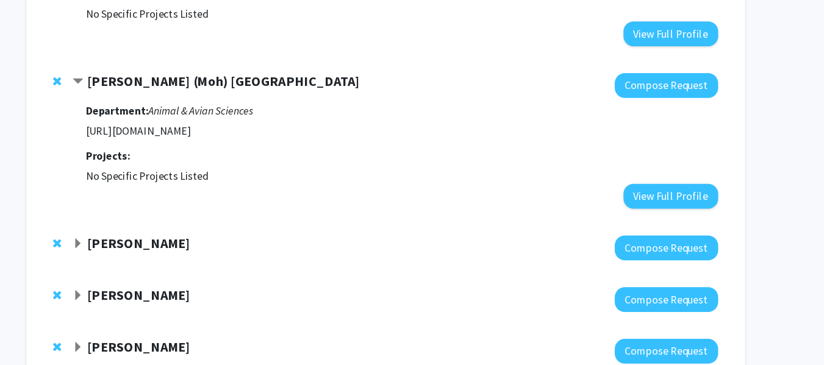
scroll to position [1191, 0]
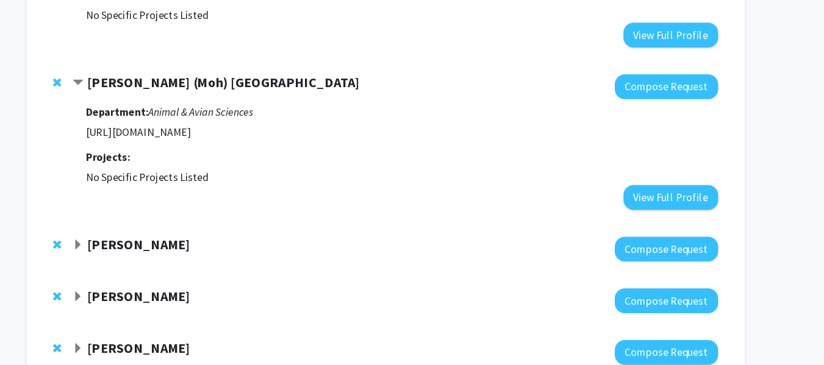
click at [143, 67] on strong "[PERSON_NAME] (Moh) [GEOGRAPHIC_DATA]" at bounding box center [265, 74] width 248 height 15
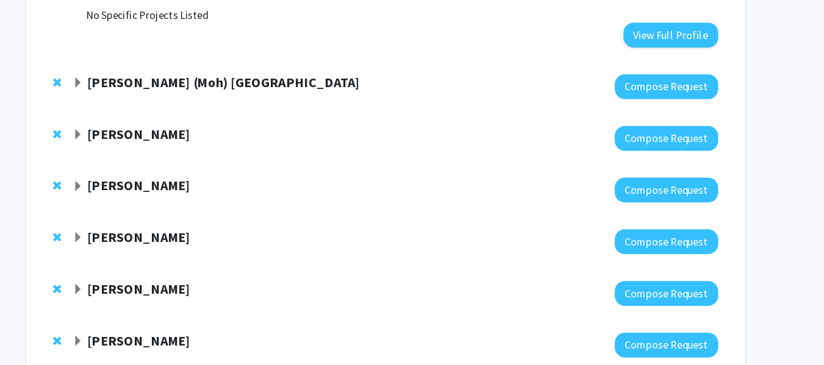
click at [143, 67] on strong "[PERSON_NAME] (Moh) [GEOGRAPHIC_DATA]" at bounding box center [265, 74] width 248 height 15
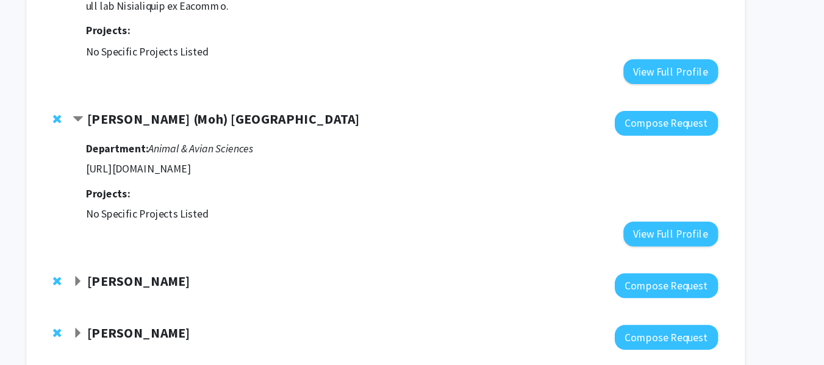
scroll to position [1126, 0]
click at [113, 135] on span "Remove Mohamed (Moh) Salem from bookmarks" at bounding box center [113, 140] width 7 height 10
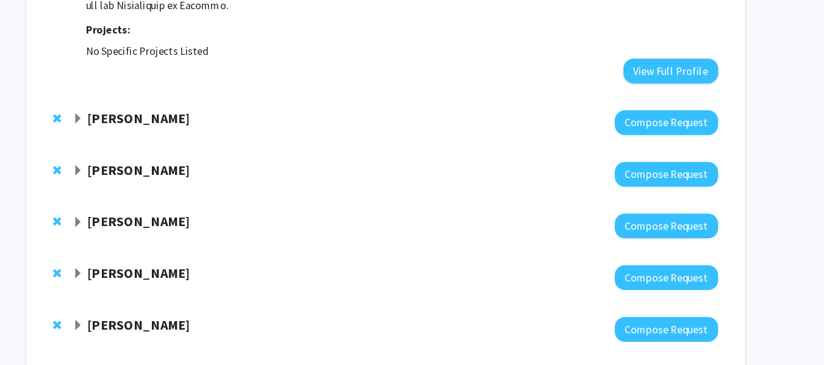
click at [151, 132] on strong "[PERSON_NAME]" at bounding box center [188, 139] width 94 height 15
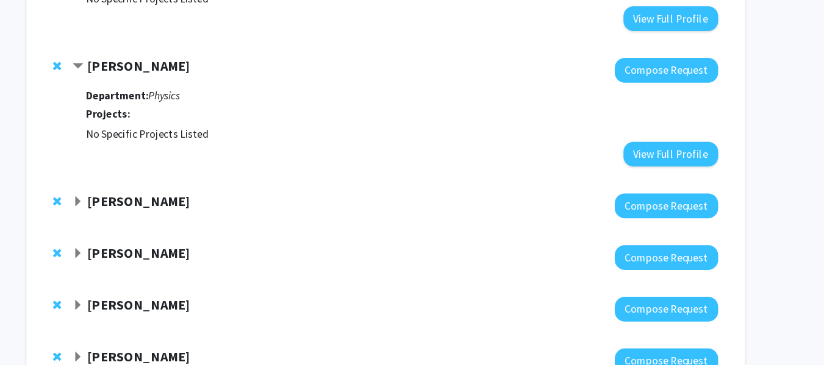
scroll to position [1174, 0]
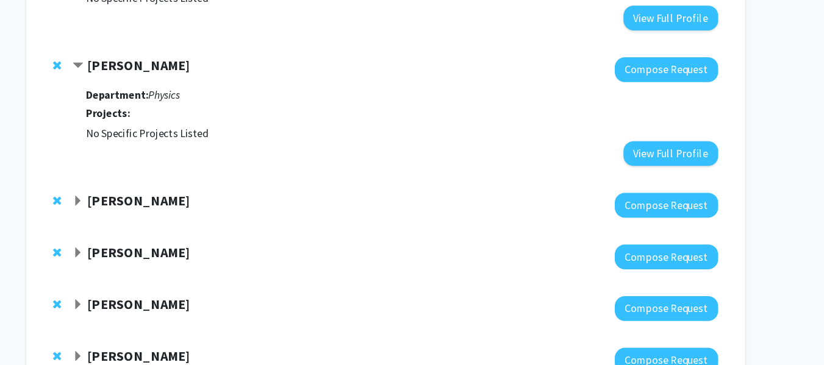
click at [202, 130] on h3 "Projects:" at bounding box center [427, 136] width 574 height 12
click at [151, 207] on strong "[PERSON_NAME]" at bounding box center [188, 214] width 94 height 15
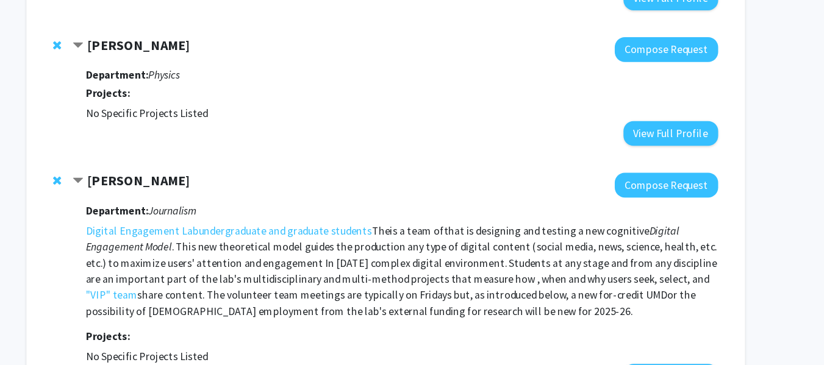
scroll to position [1193, 0]
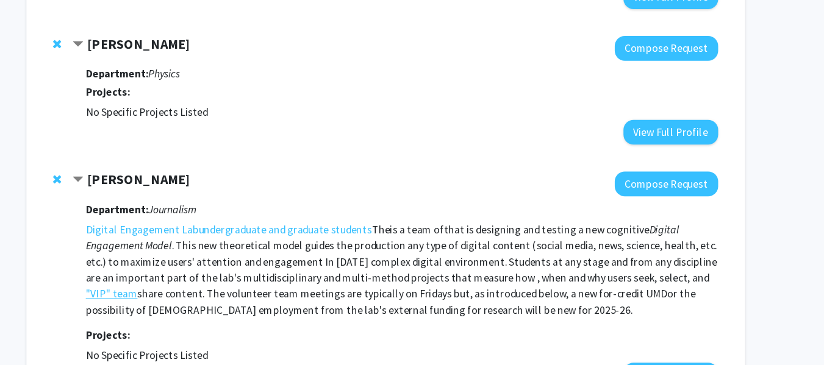
click at [155, 293] on link ""VIP" team" at bounding box center [163, 300] width 47 height 15
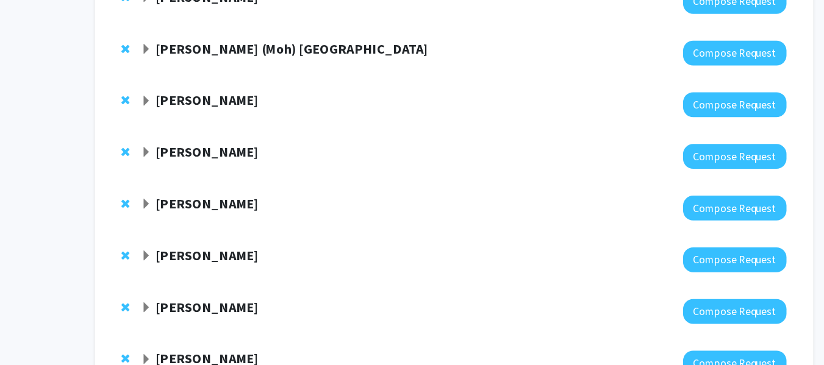
scroll to position [484, 0]
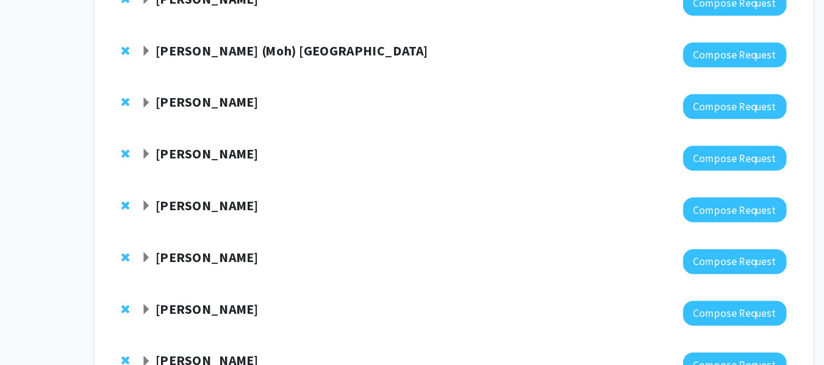
click at [120, 137] on div at bounding box center [116, 139] width 12 height 15
click at [128, 137] on span "Expand Ronald Yaros Bookmark" at bounding box center [133, 140] width 10 height 10
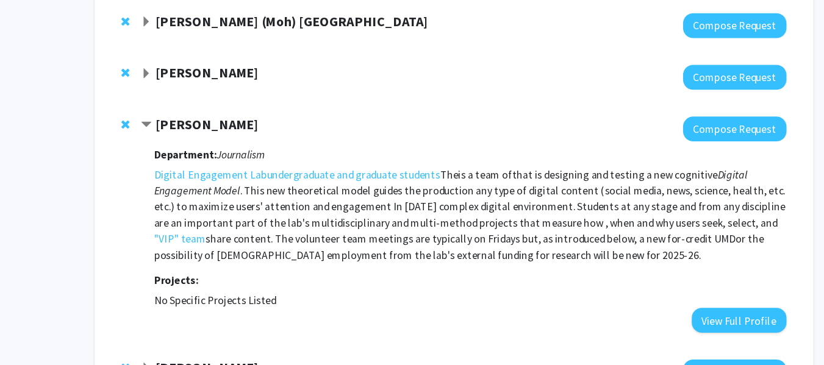
click at [110, 137] on span "Remove Ronald Yaros from bookmarks" at bounding box center [113, 140] width 7 height 10
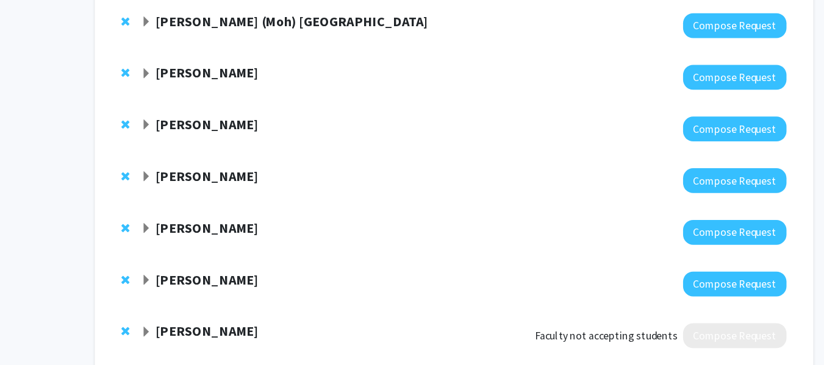
click at [164, 136] on strong "[PERSON_NAME]" at bounding box center [188, 139] width 94 height 15
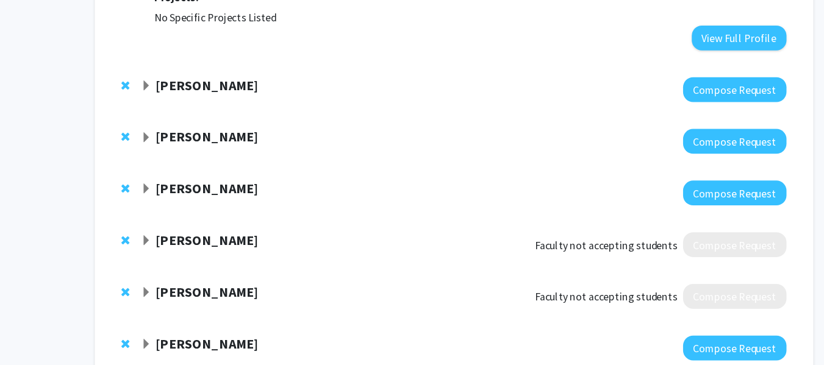
scroll to position [637, 0]
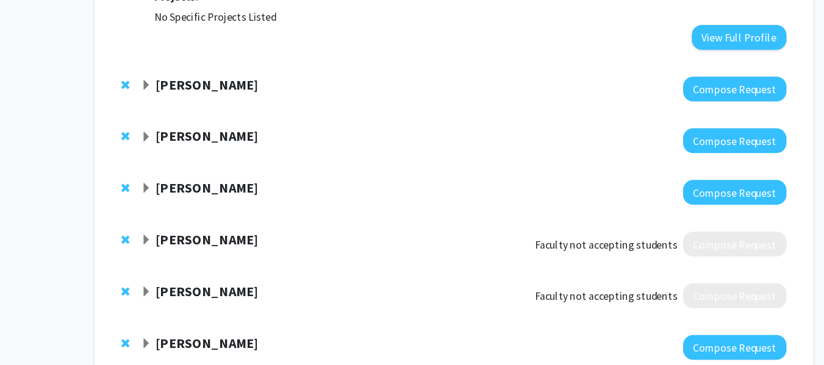
click at [162, 110] on strong "[PERSON_NAME]" at bounding box center [188, 109] width 94 height 15
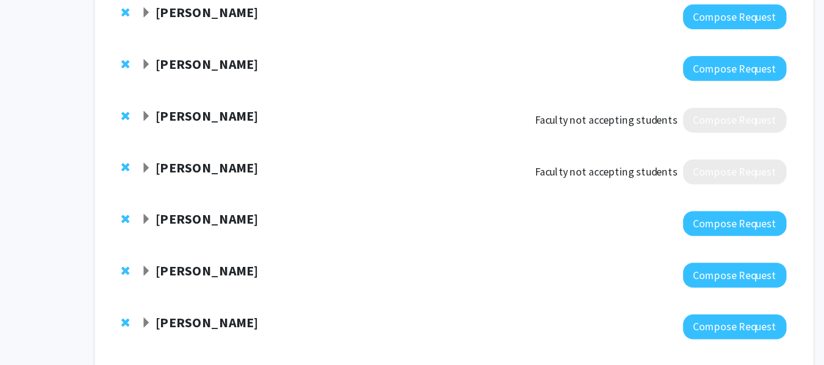
scroll to position [827, 0]
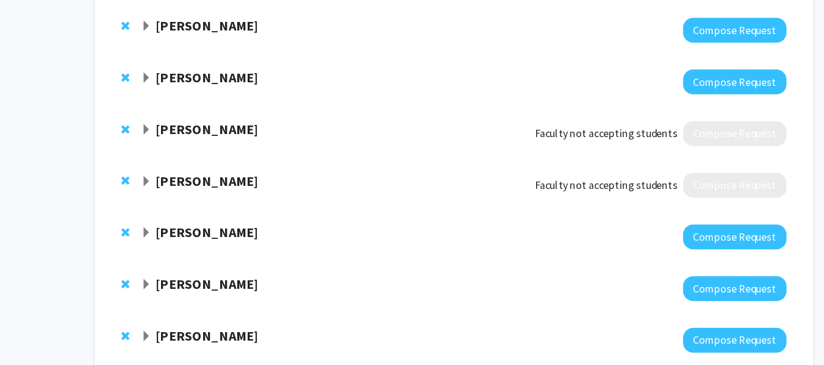
click at [235, 49] on strong "[PERSON_NAME]" at bounding box center [188, 42] width 94 height 15
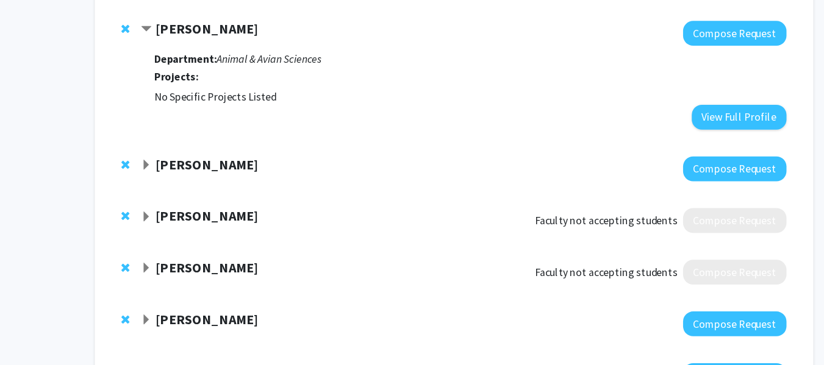
scroll to position [844, 0]
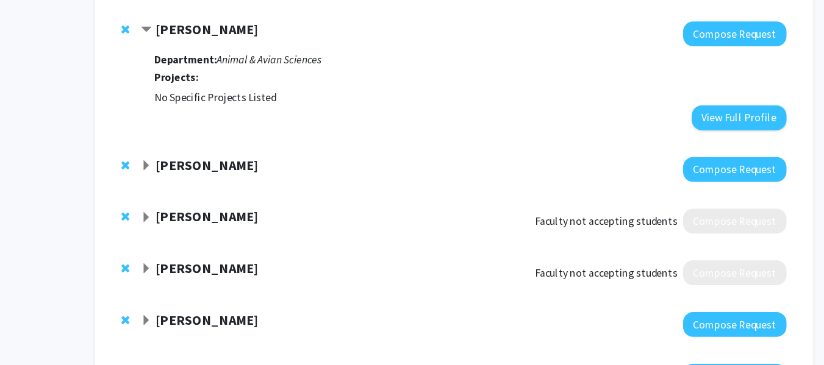
drag, startPoint x: 259, startPoint y: 28, endPoint x: 142, endPoint y: 24, distance: 116.5
click at [142, 24] on div "[PERSON_NAME]" at bounding box center [259, 27] width 263 height 15
copy strong "[PERSON_NAME]"
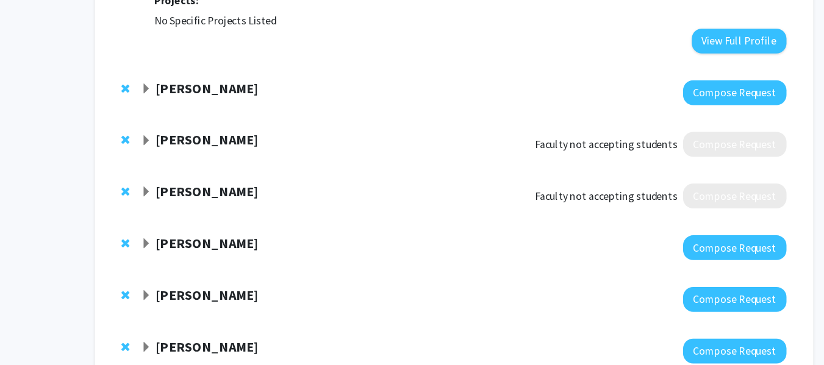
click at [179, 118] on strong "[PERSON_NAME]" at bounding box center [188, 112] width 94 height 15
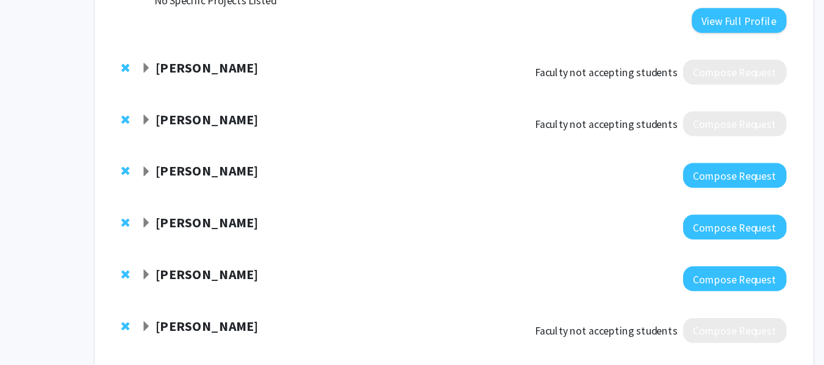
scroll to position [1106, 0]
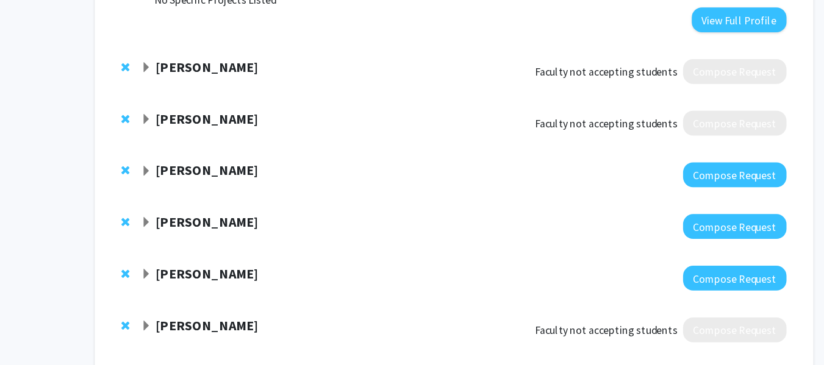
click at [152, 93] on strong "[PERSON_NAME]" at bounding box center [188, 93] width 94 height 15
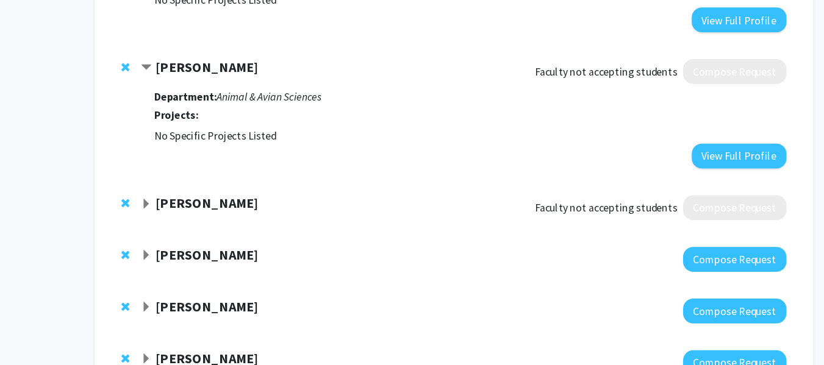
click at [152, 93] on strong "[PERSON_NAME]" at bounding box center [188, 93] width 94 height 15
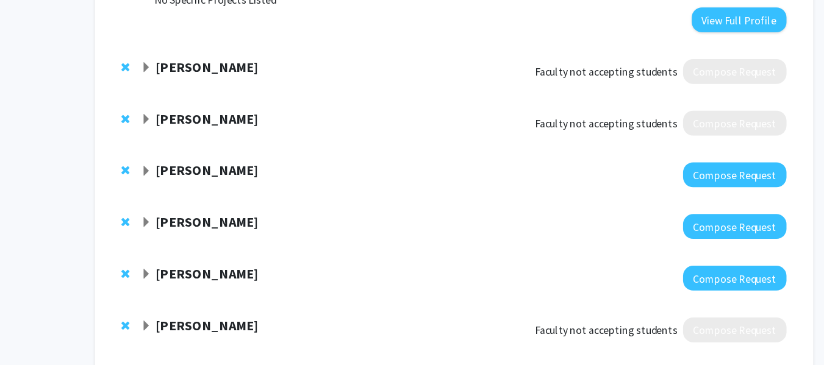
click at [220, 141] on strong "[PERSON_NAME]" at bounding box center [188, 140] width 94 height 15
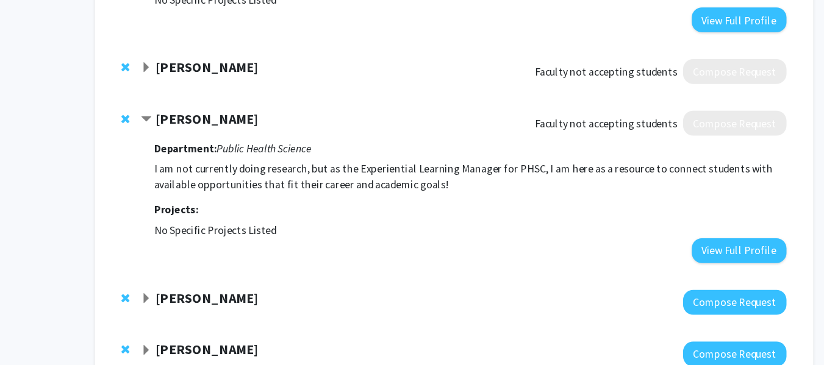
click at [220, 141] on strong "[PERSON_NAME]" at bounding box center [188, 140] width 94 height 15
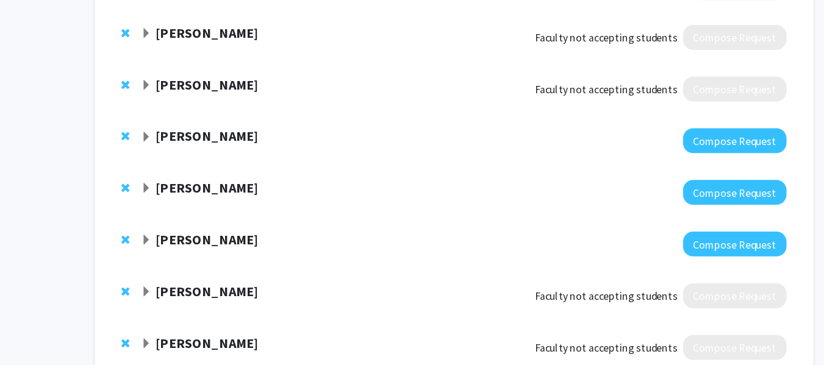
scroll to position [1141, 0]
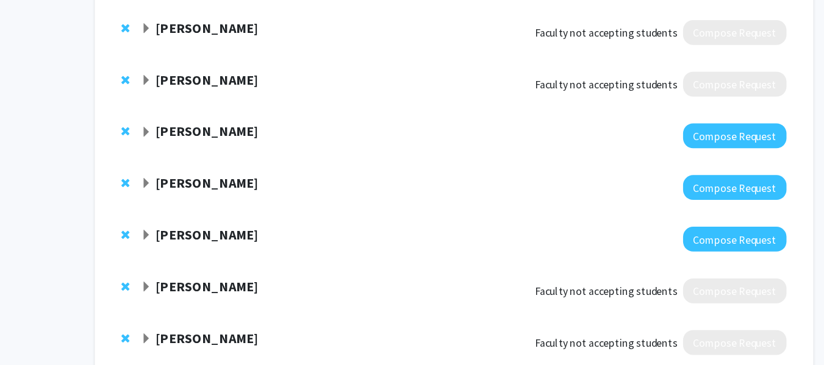
click at [200, 151] on strong "[PERSON_NAME]" at bounding box center [188, 152] width 94 height 15
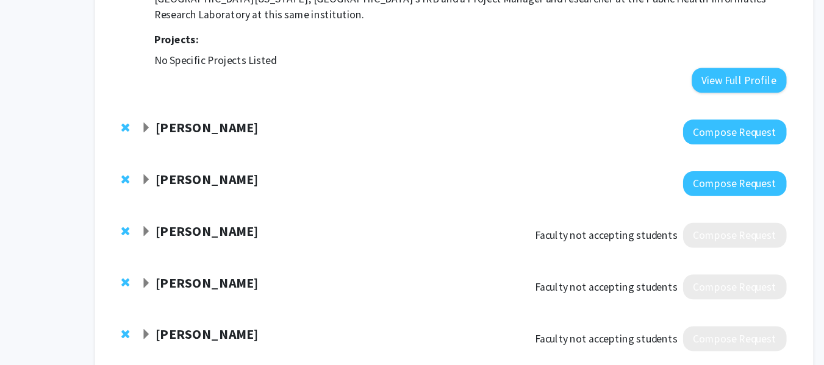
scroll to position [1551, 0]
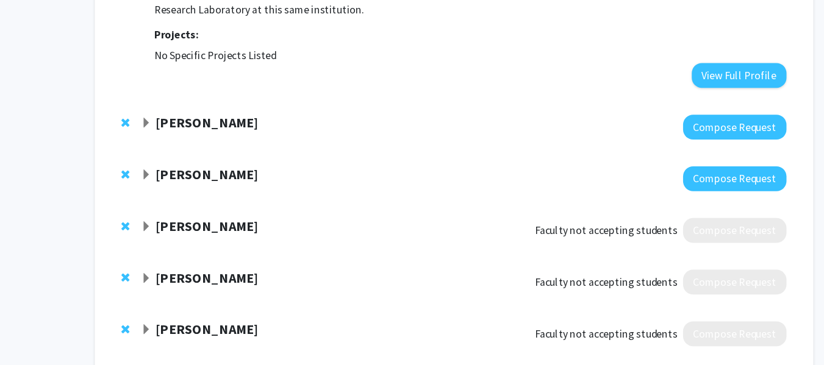
click at [167, 137] on strong "[PERSON_NAME]" at bounding box center [188, 144] width 94 height 15
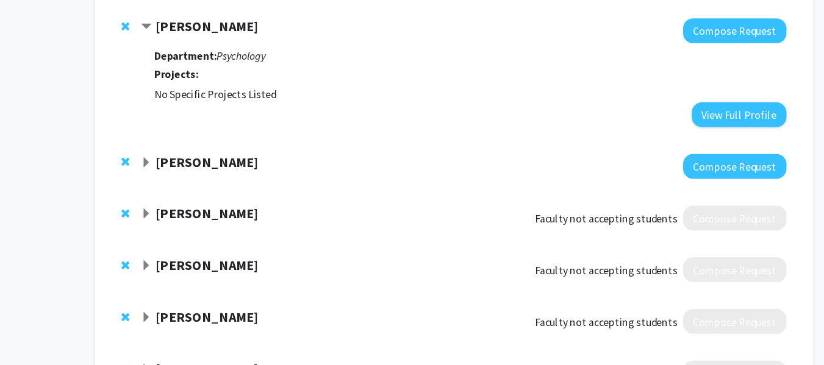
scroll to position [1640, 0]
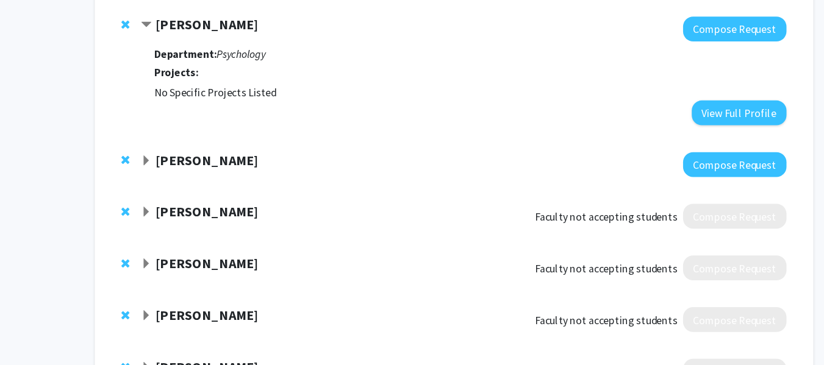
click at [182, 171] on strong "[PERSON_NAME]" at bounding box center [188, 178] width 94 height 15
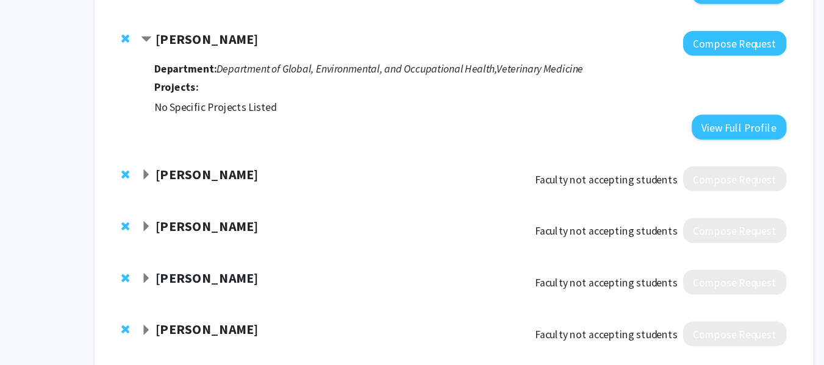
scroll to position [1751, 0]
click at [162, 183] on strong "[PERSON_NAME]" at bounding box center [188, 190] width 94 height 15
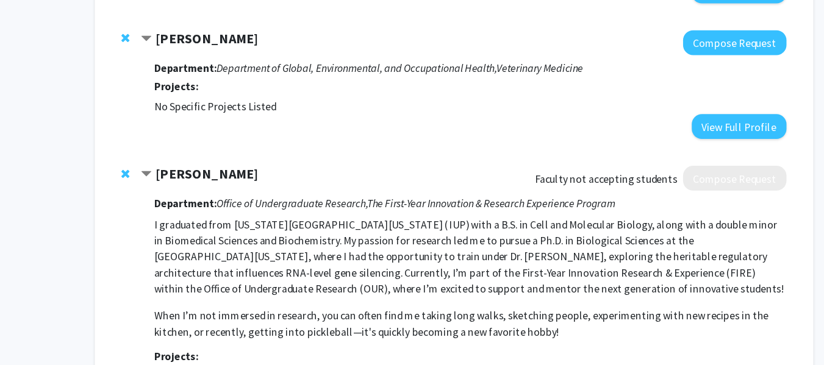
click at [155, 183] on strong "[PERSON_NAME]" at bounding box center [188, 190] width 94 height 15
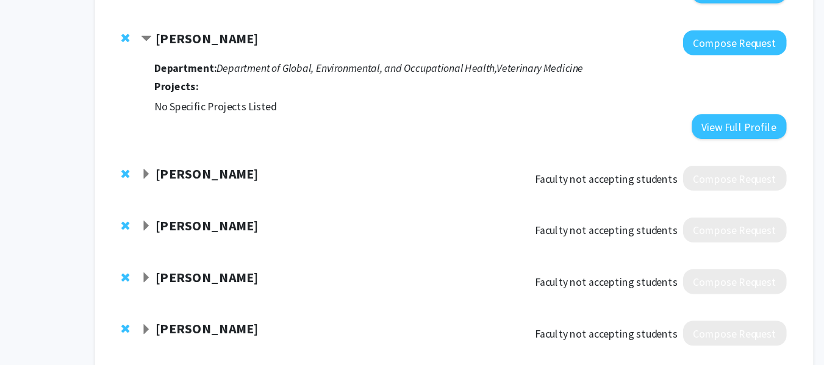
click at [166, 230] on strong "[PERSON_NAME]" at bounding box center [188, 237] width 94 height 15
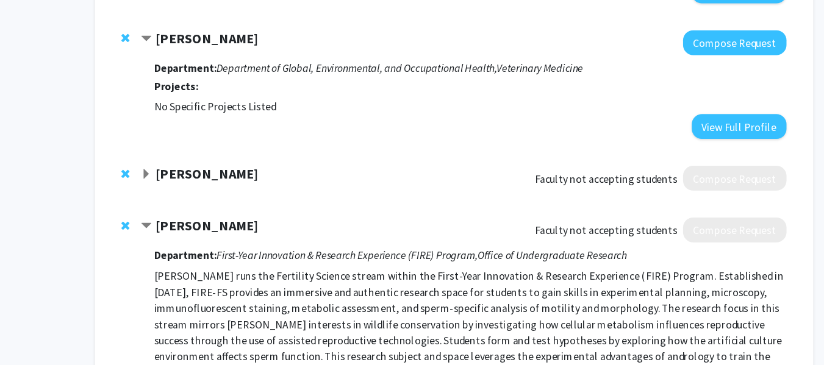
click at [166, 230] on strong "[PERSON_NAME]" at bounding box center [188, 237] width 94 height 15
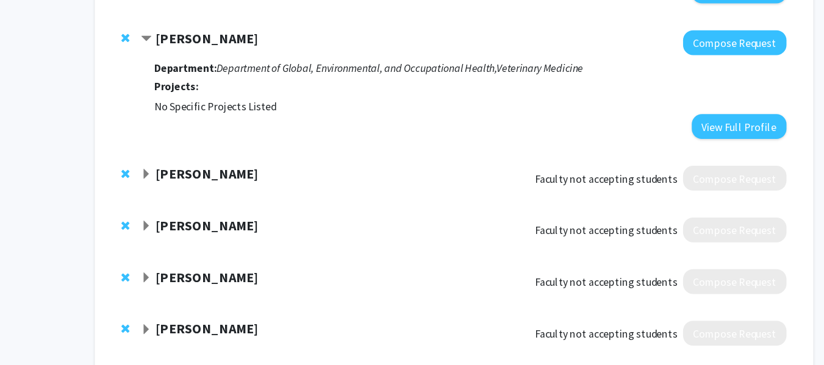
click at [165, 277] on strong "[PERSON_NAME]" at bounding box center [188, 284] width 94 height 15
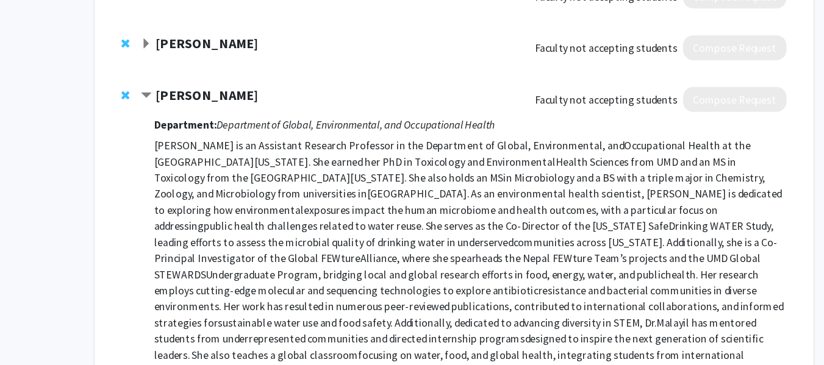
scroll to position [1917, 0]
click at [156, 111] on strong "[PERSON_NAME]" at bounding box center [188, 118] width 94 height 15
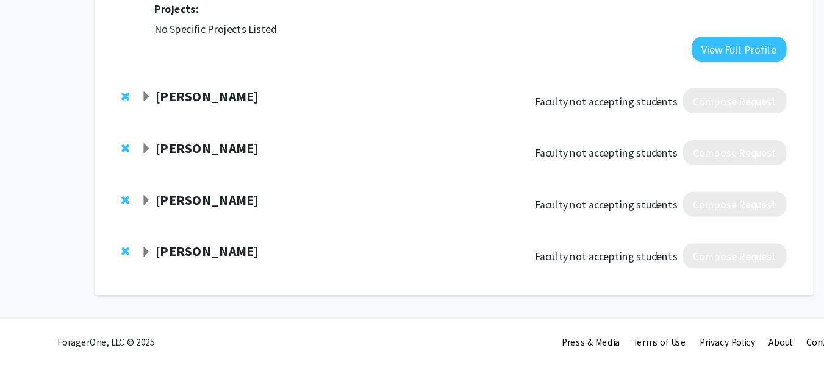
scroll to position [1777, 0]
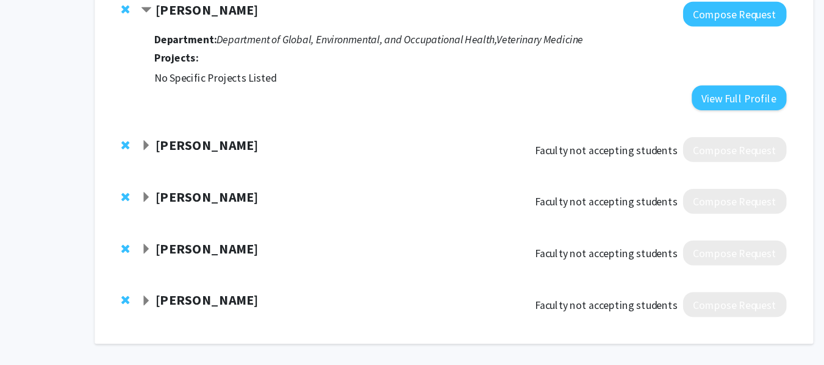
click at [170, 298] on strong "[PERSON_NAME]" at bounding box center [188, 305] width 94 height 15
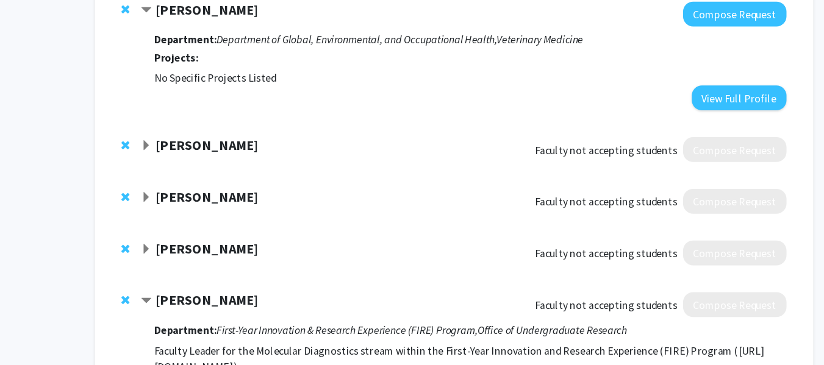
scroll to position [1893, 0]
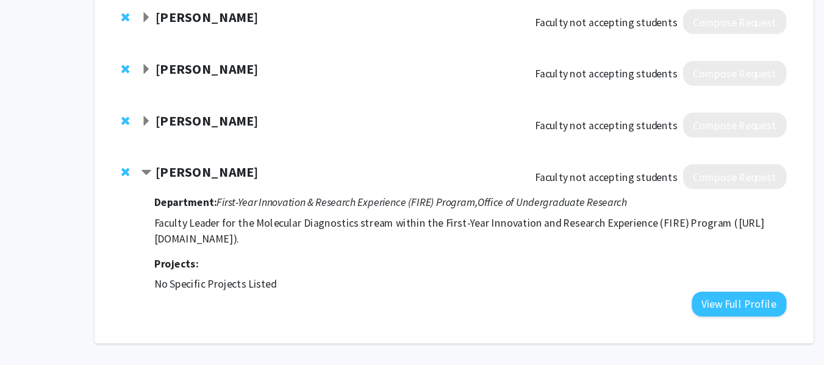
click at [153, 182] on strong "[PERSON_NAME]" at bounding box center [188, 189] width 94 height 15
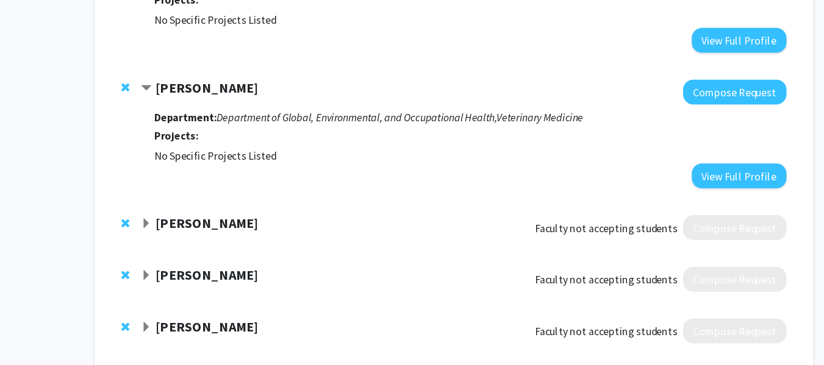
scroll to position [1727, 0]
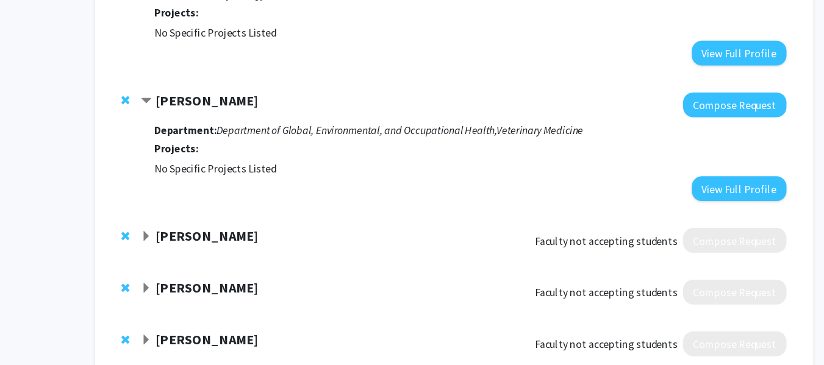
click at [167, 84] on strong "[PERSON_NAME]" at bounding box center [188, 91] width 94 height 15
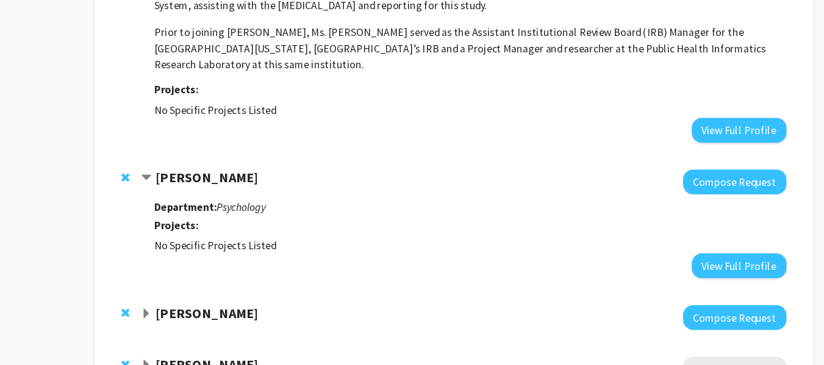
scroll to position [1534, 0]
